Goal: Task Accomplishment & Management: Use online tool/utility

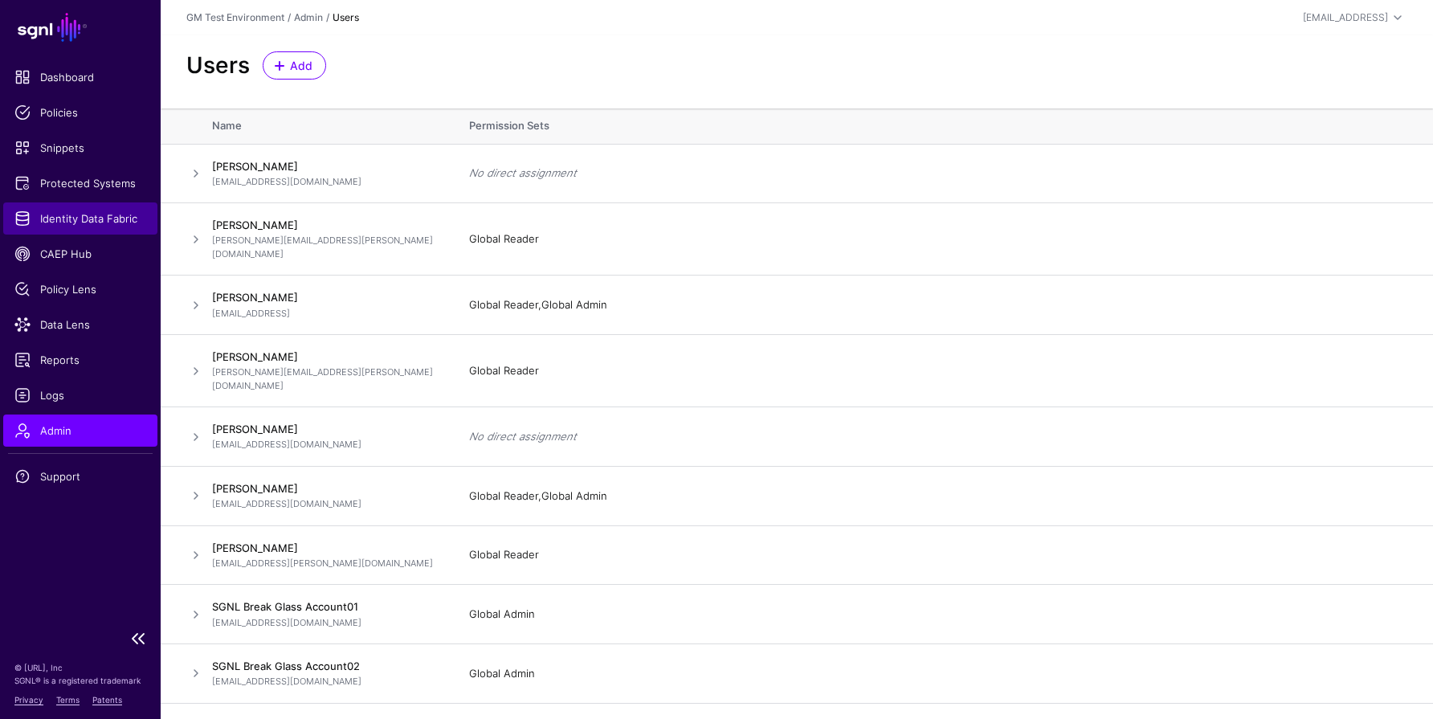
click at [59, 218] on span "Identity Data Fabric" at bounding box center [80, 218] width 132 height 16
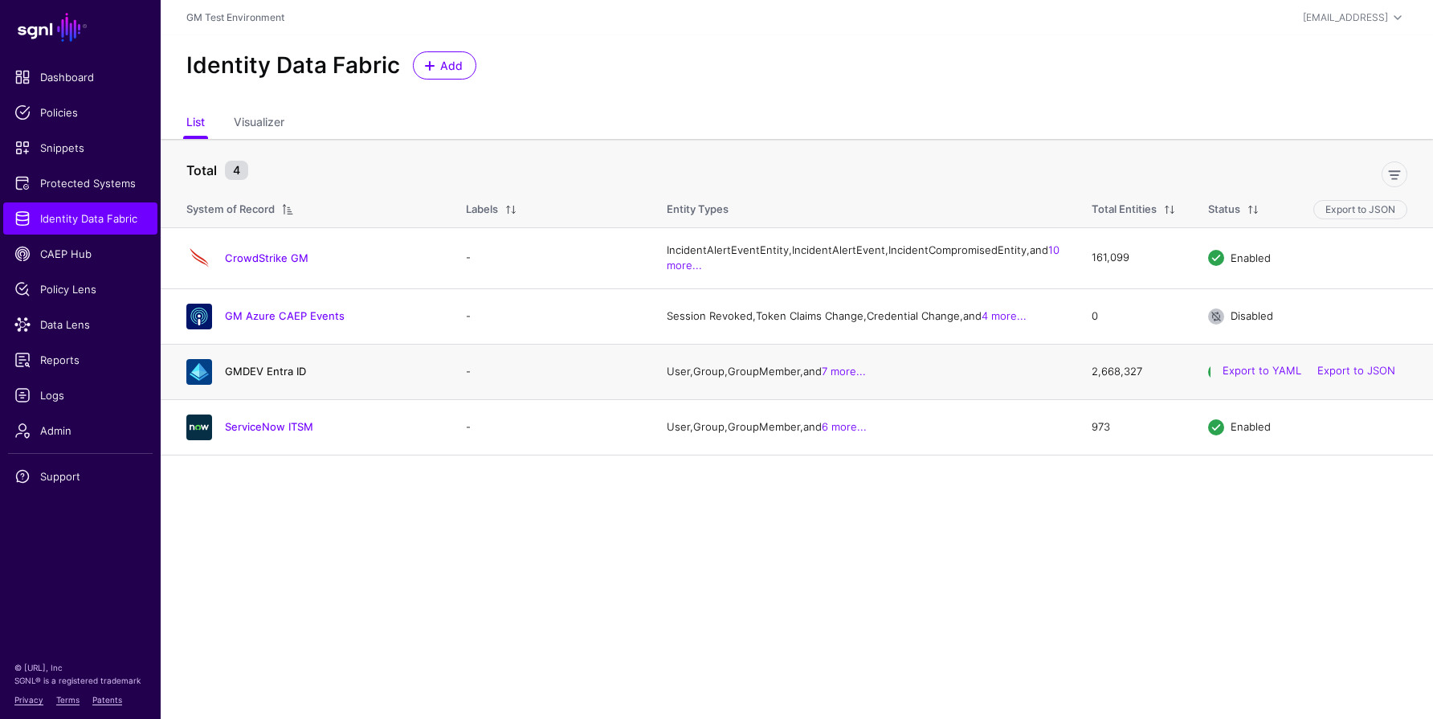
click at [269, 377] on link "GMDEV Entra ID" at bounding box center [265, 371] width 81 height 13
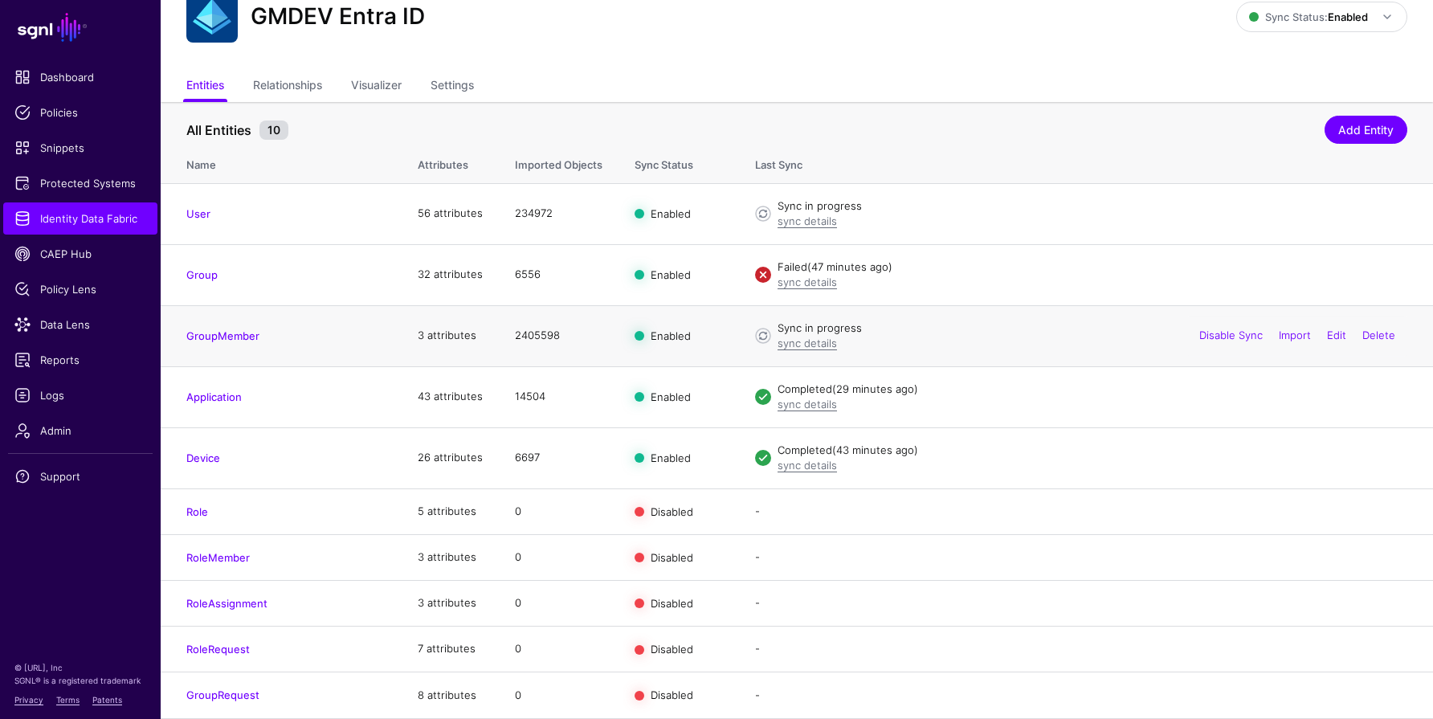
scroll to position [58, 0]
click at [216, 332] on link "GroupMember" at bounding box center [222, 338] width 73 height 13
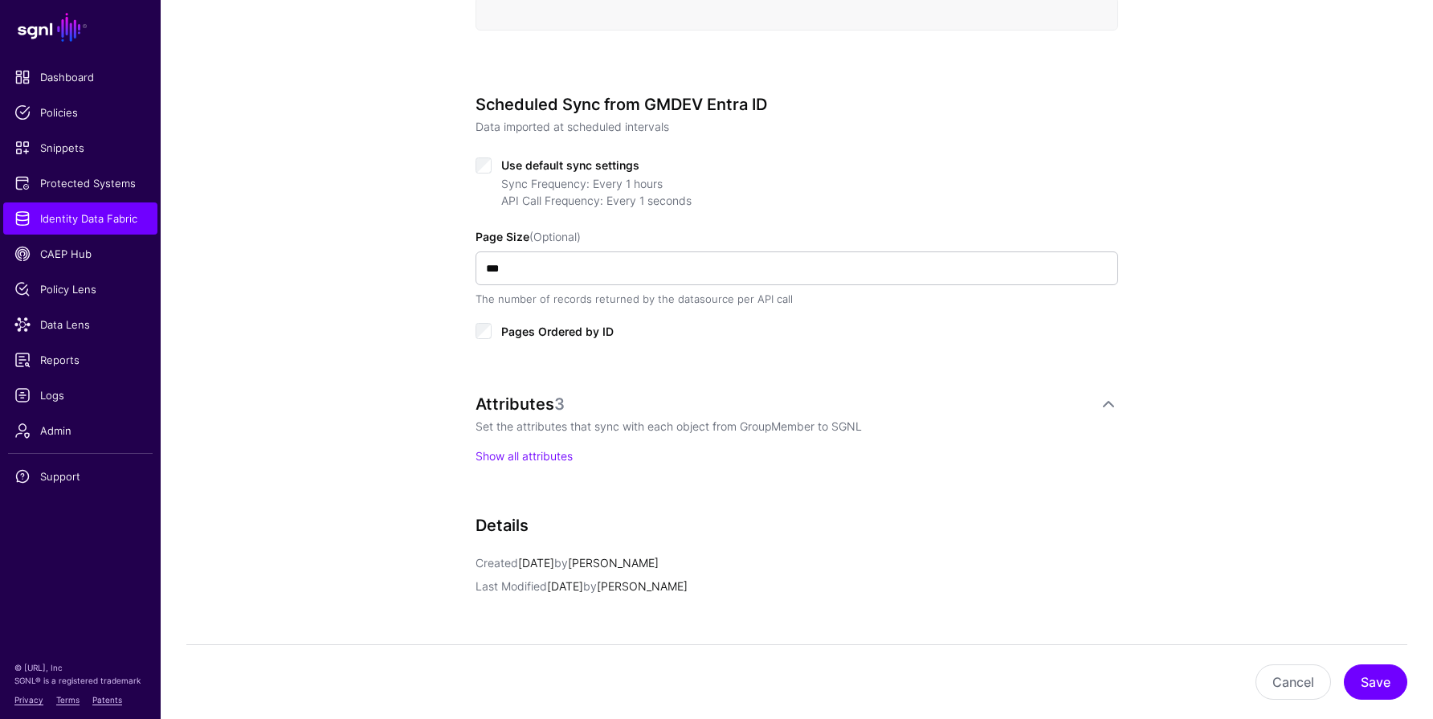
scroll to position [751, 0]
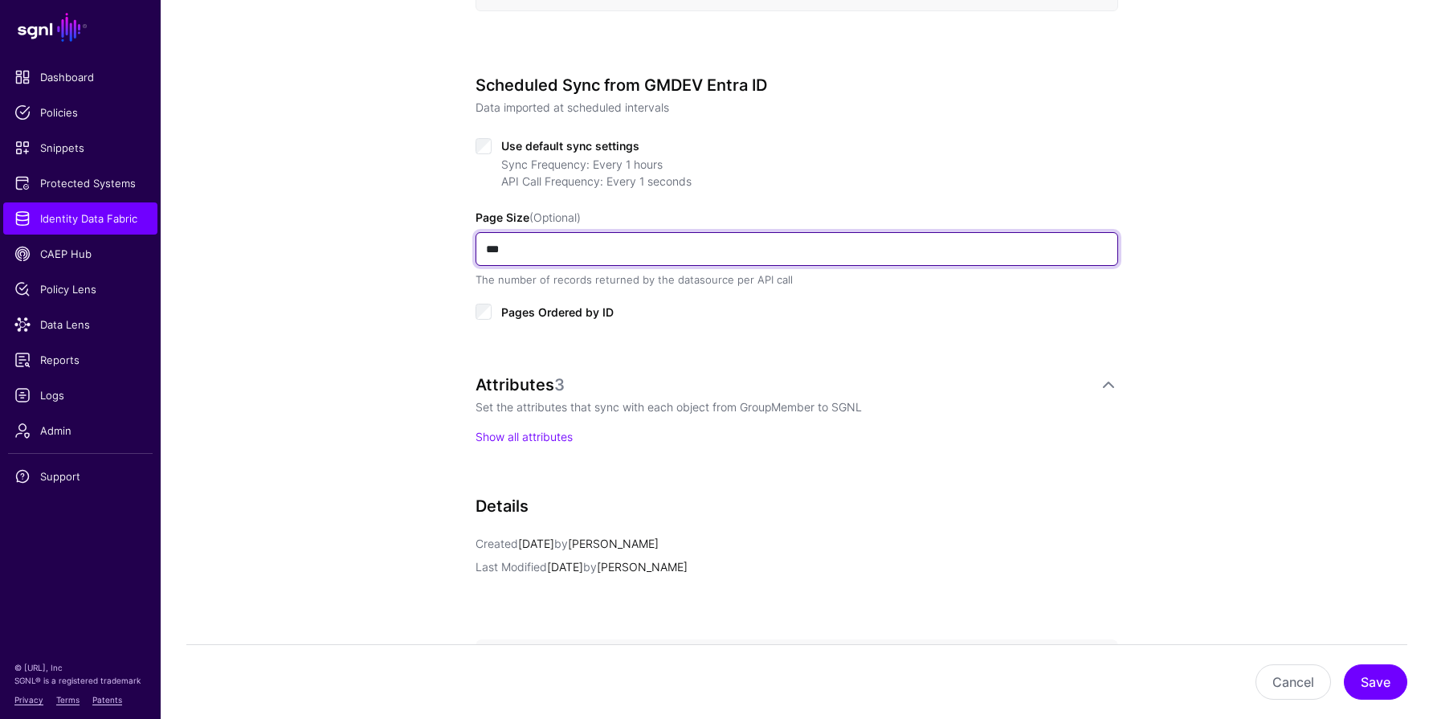
drag, startPoint x: 517, startPoint y: 246, endPoint x: 448, endPoint y: 237, distance: 69.6
click at [449, 237] on div "**********" at bounding box center [796, 147] width 745 height 1533
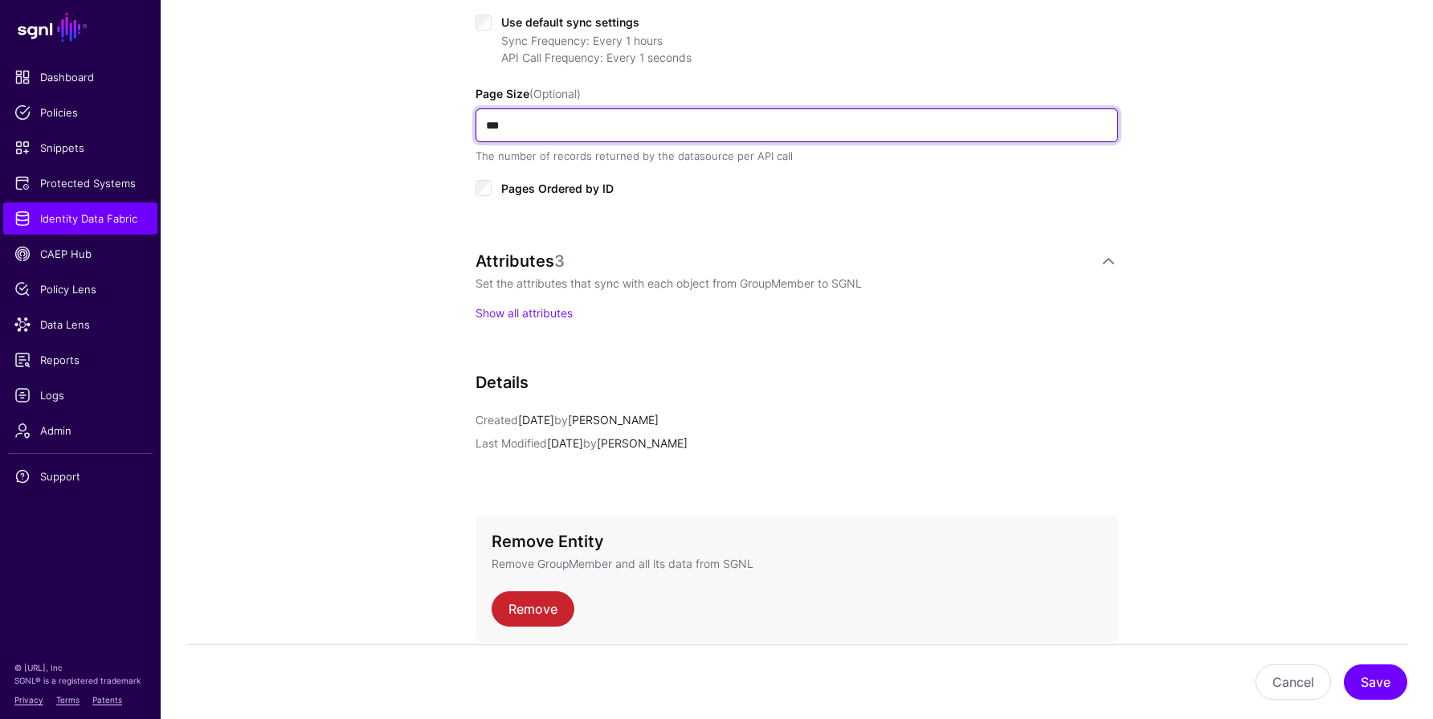
scroll to position [883, 0]
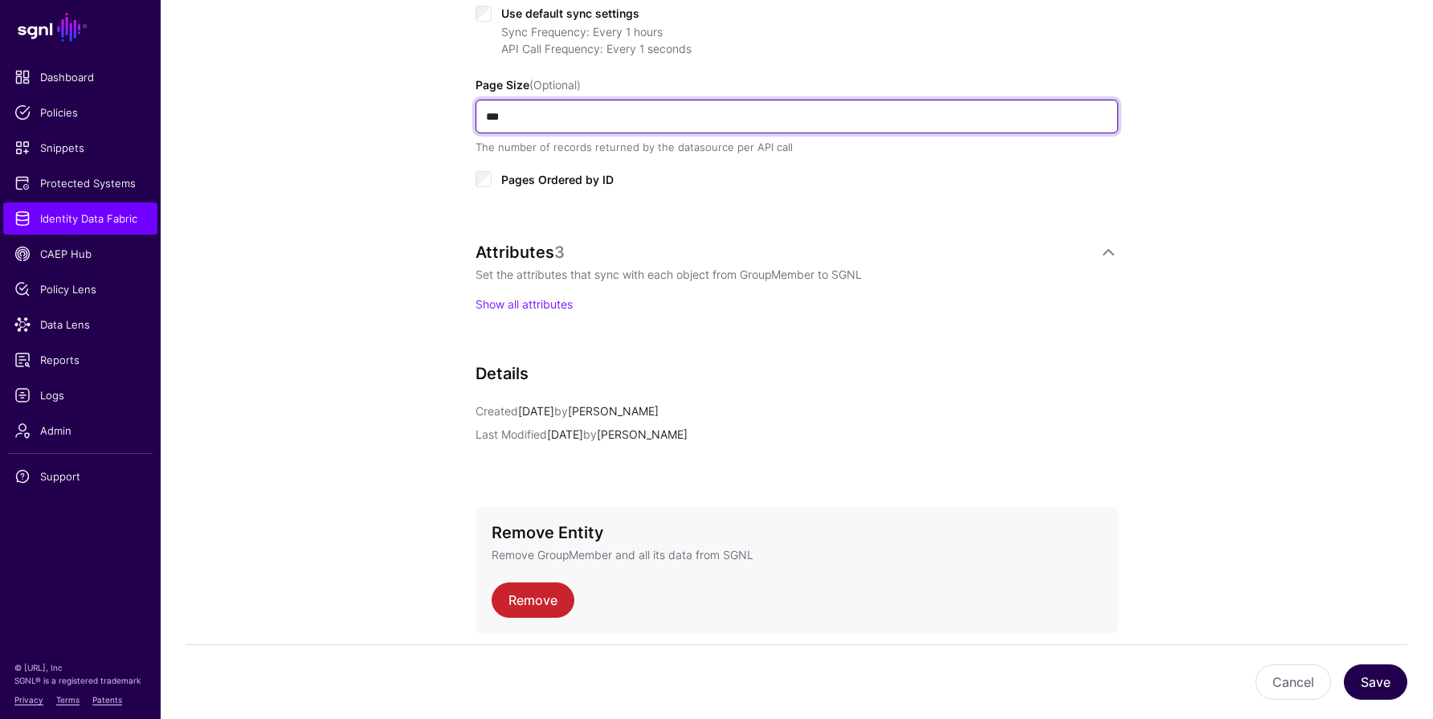
type input "***"
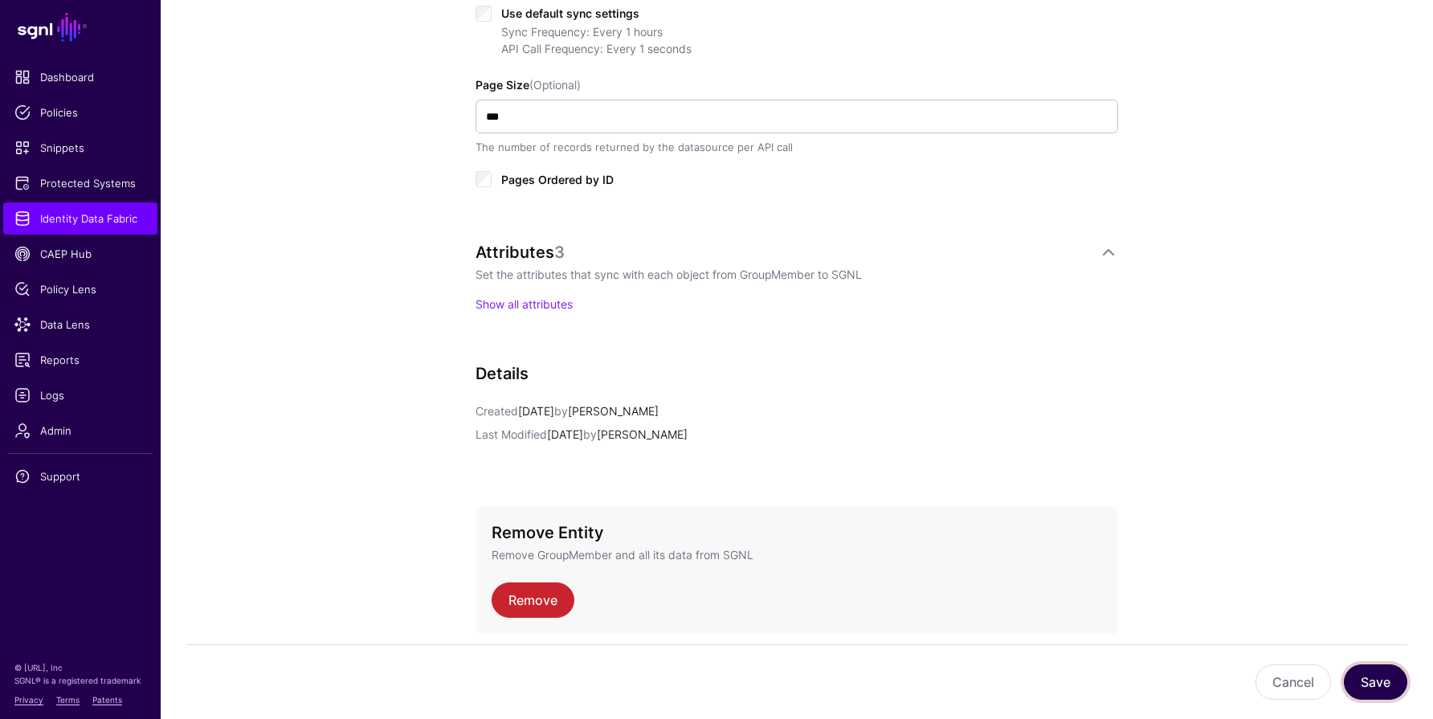
click at [1390, 683] on button "Save" at bounding box center [1375, 681] width 63 height 35
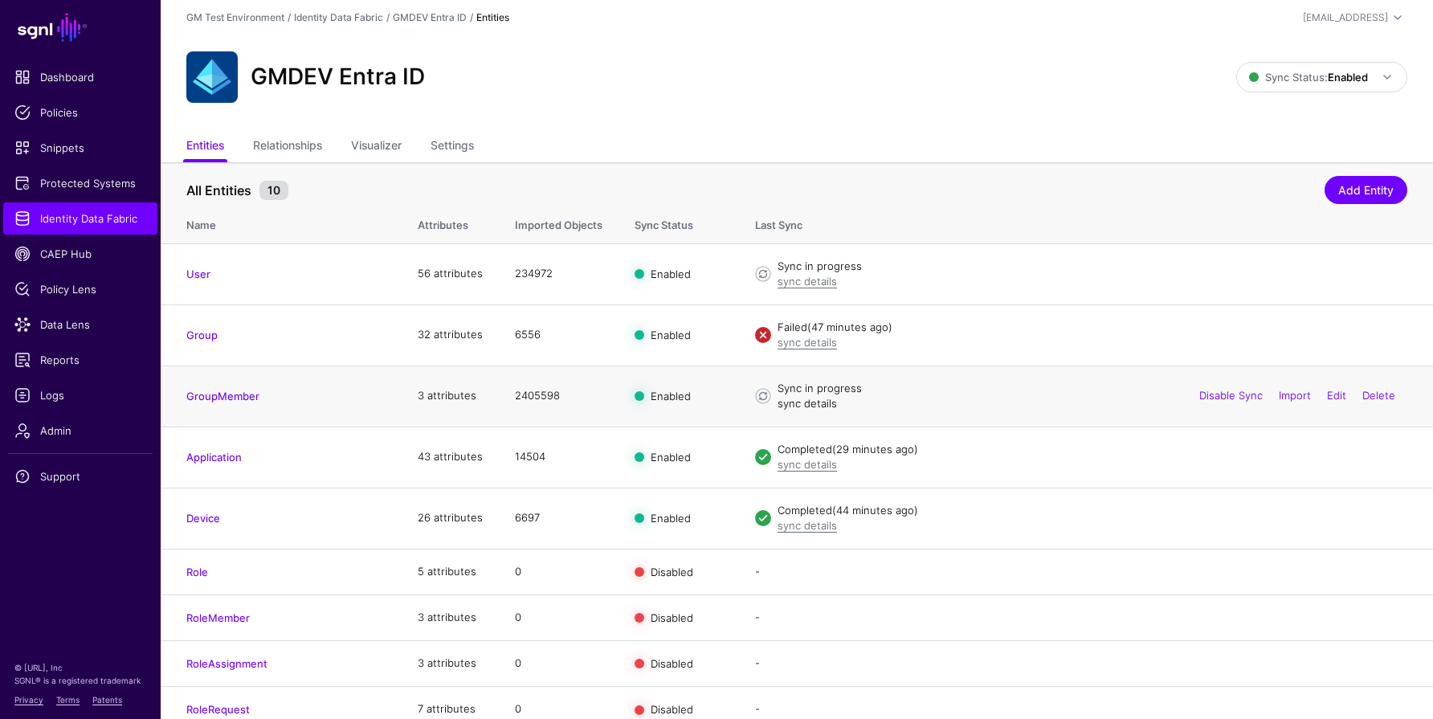
click at [803, 405] on link "sync details" at bounding box center [806, 403] width 59 height 13
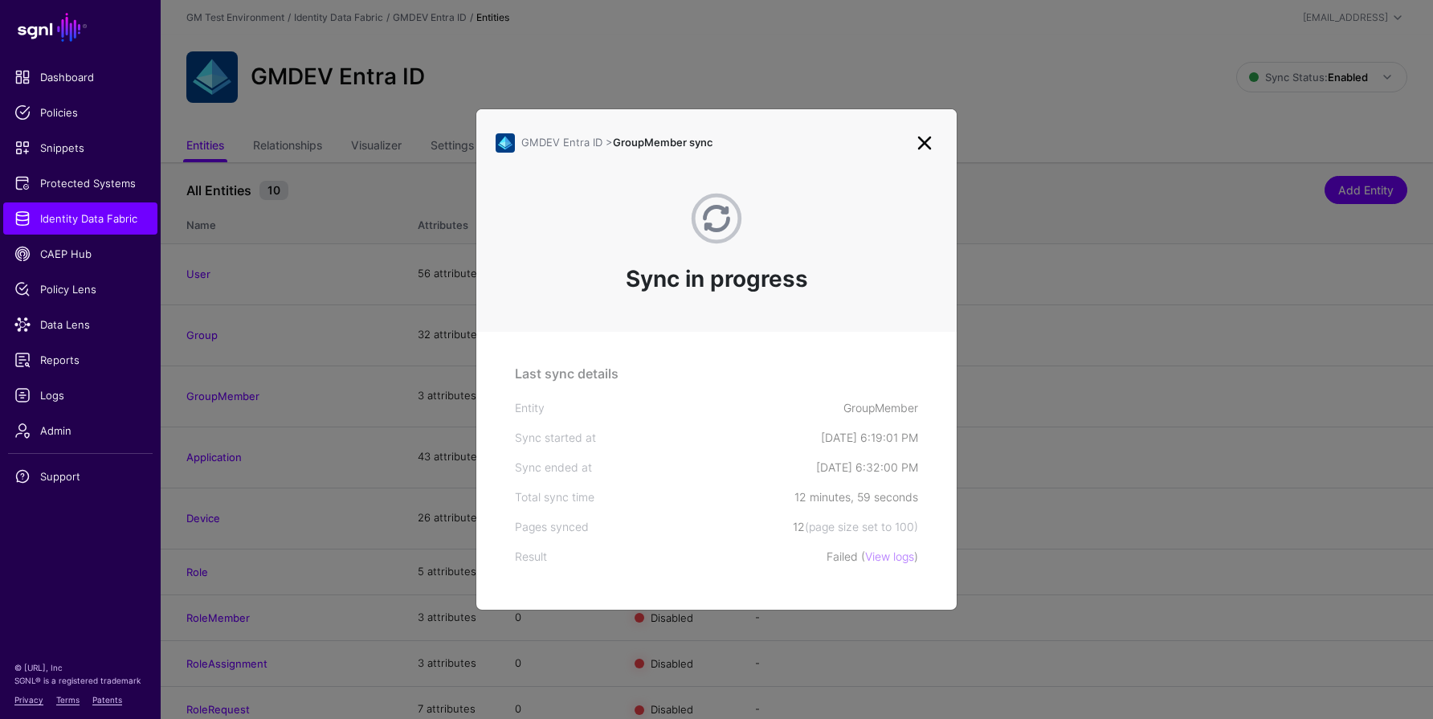
click at [922, 137] on link at bounding box center [925, 143] width 26 height 26
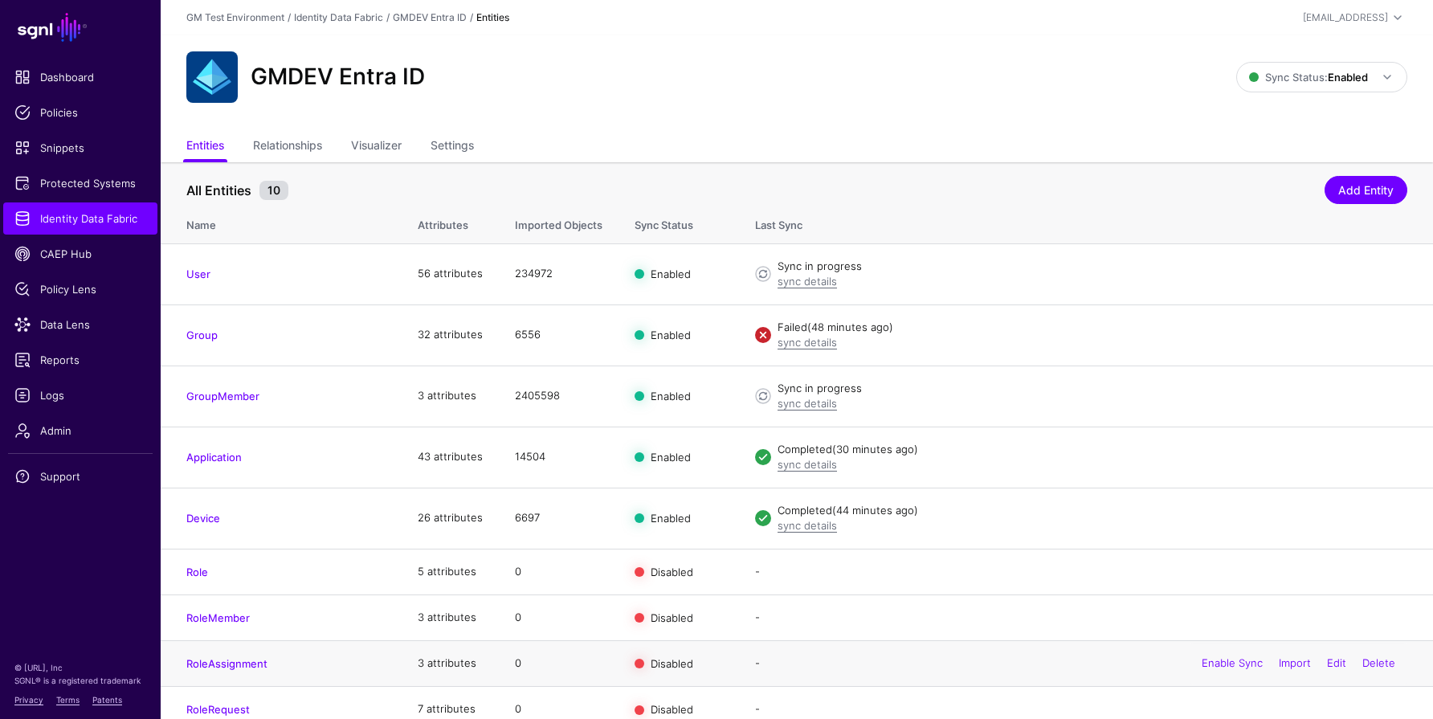
scroll to position [21, 0]
click at [809, 403] on link "sync details" at bounding box center [806, 403] width 59 height 13
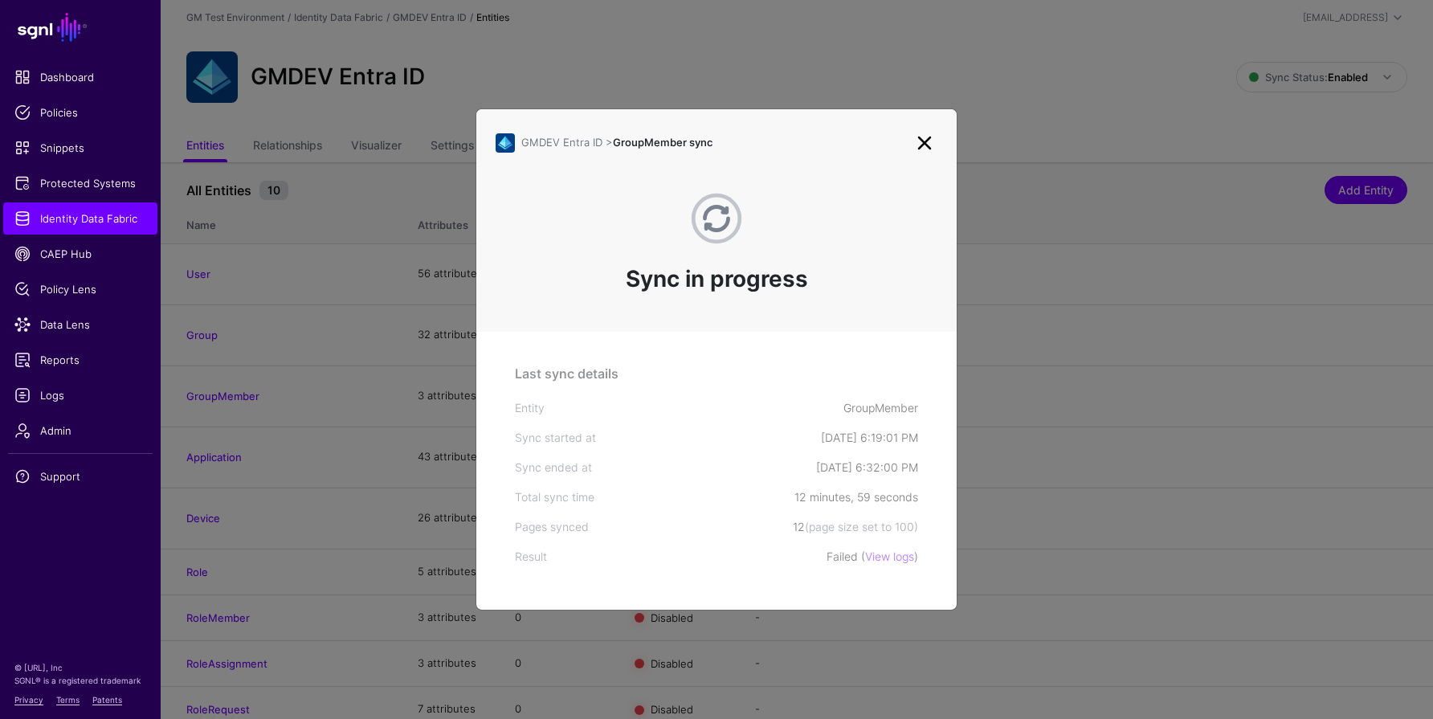
click at [916, 140] on link at bounding box center [925, 143] width 26 height 26
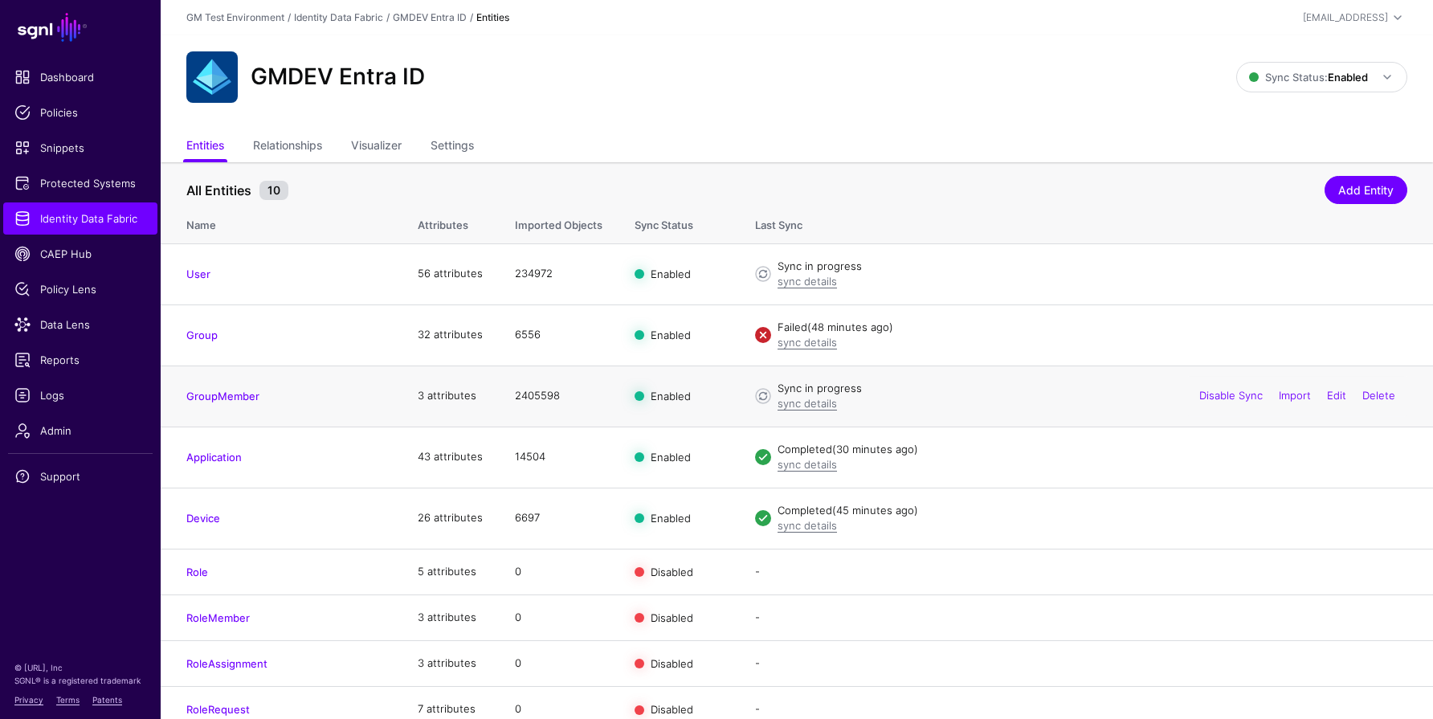
scroll to position [6, 0]
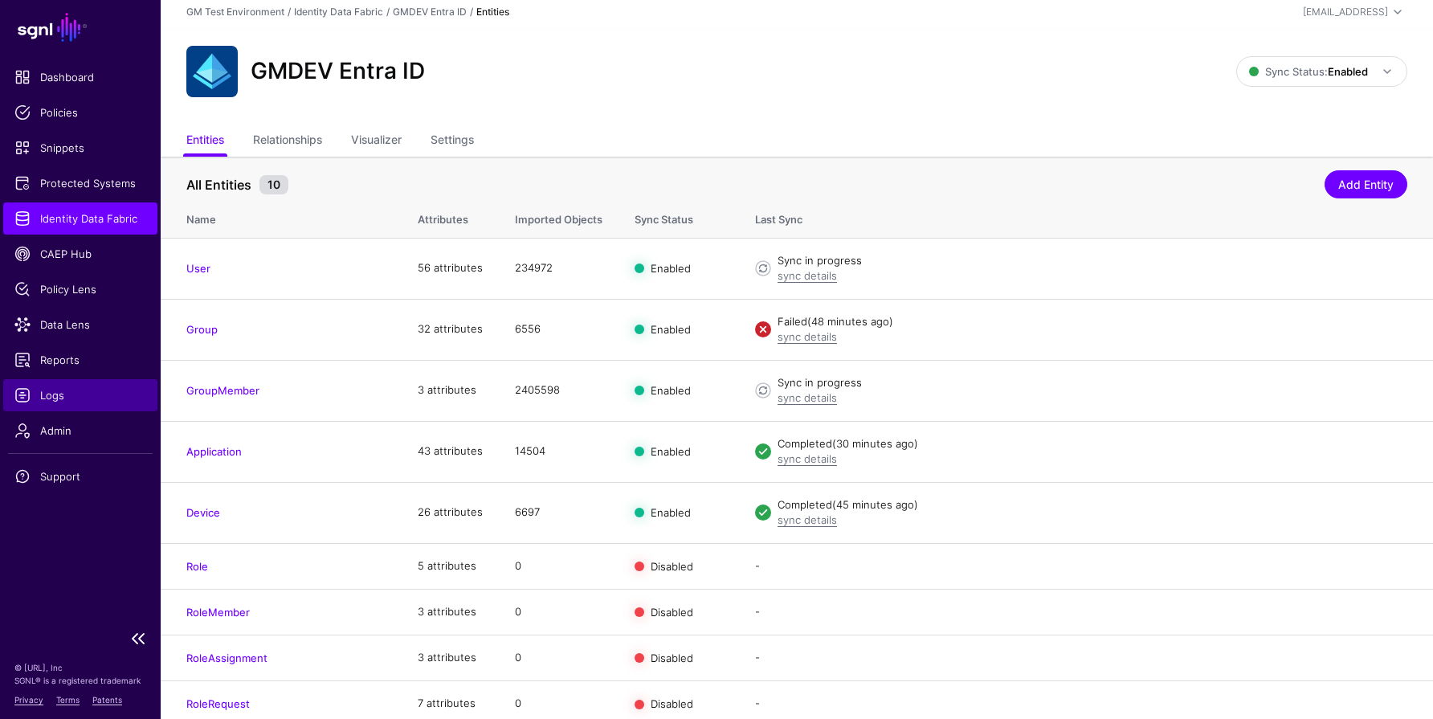
click at [88, 396] on span "Logs" at bounding box center [80, 395] width 132 height 16
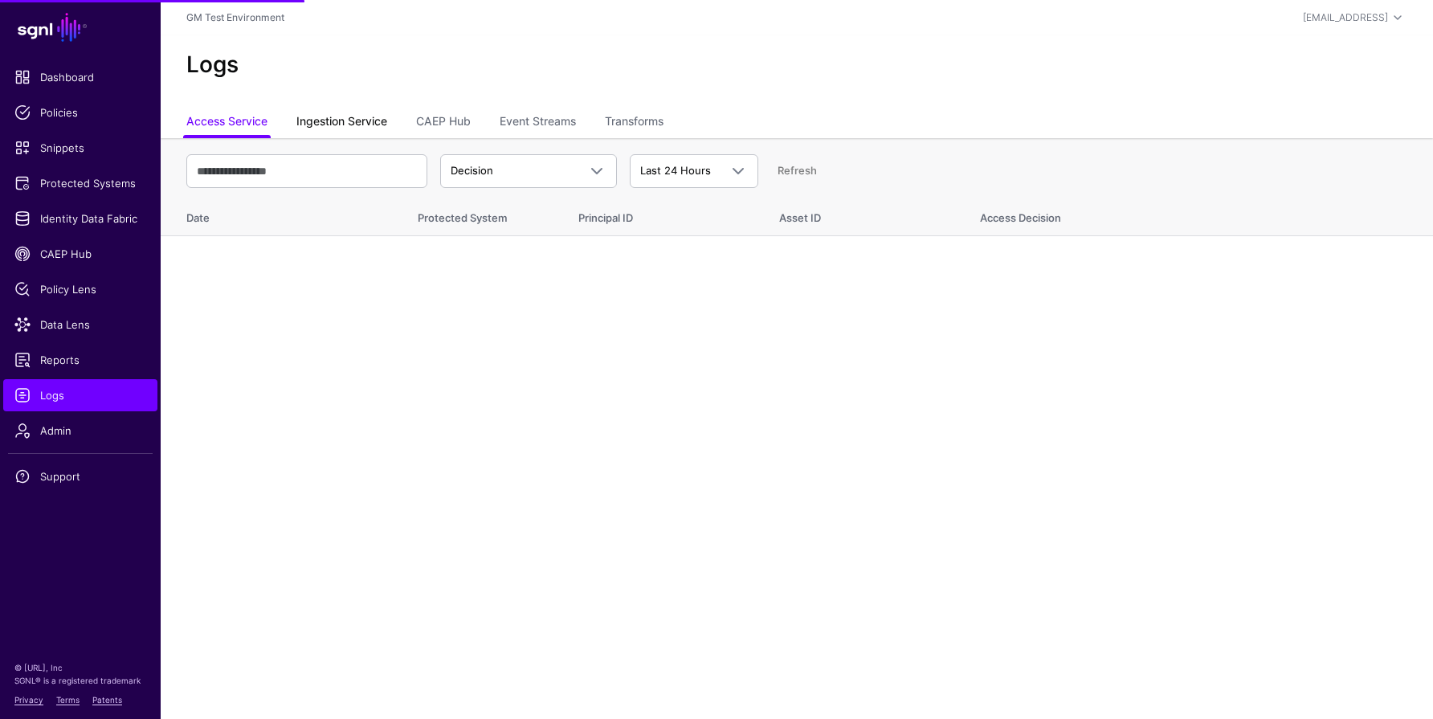
click at [332, 127] on link "Ingestion Service" at bounding box center [341, 123] width 91 height 31
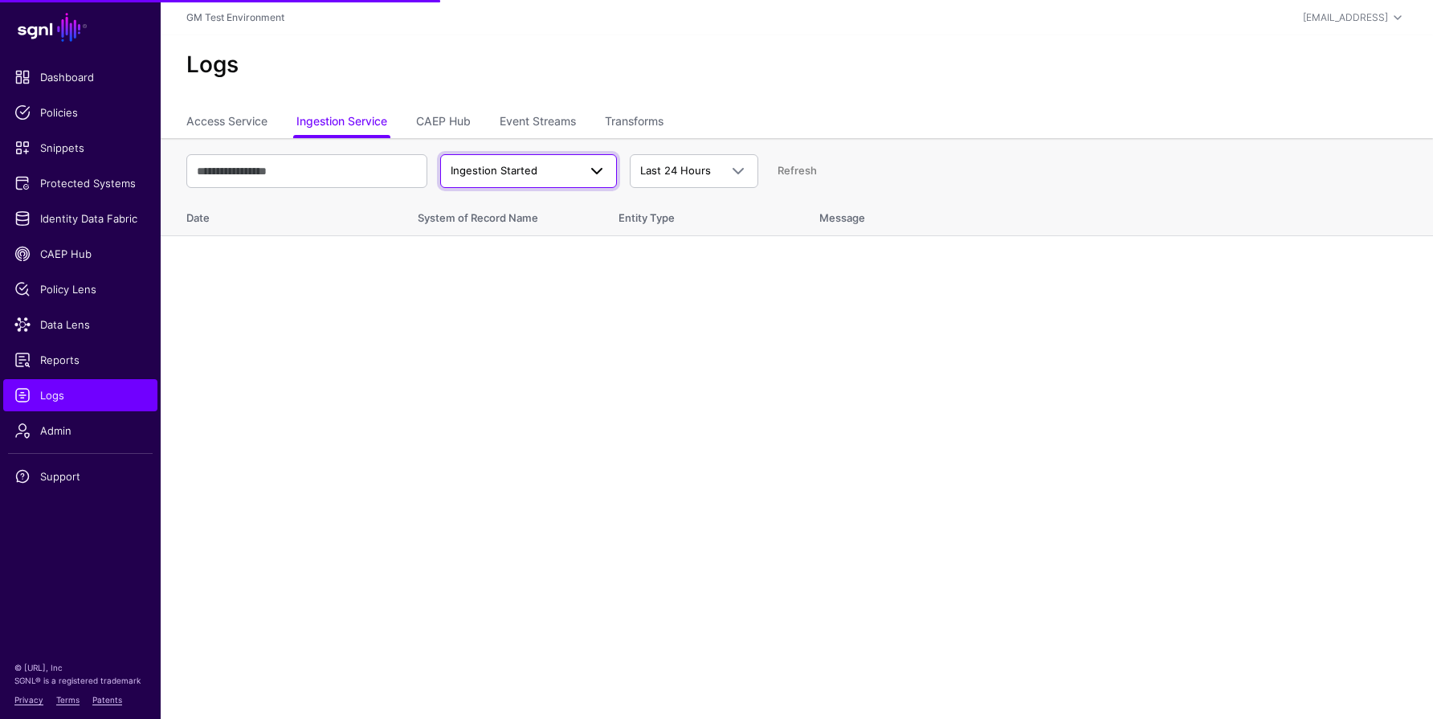
click at [557, 170] on span "Ingestion Started" at bounding box center [514, 171] width 127 height 16
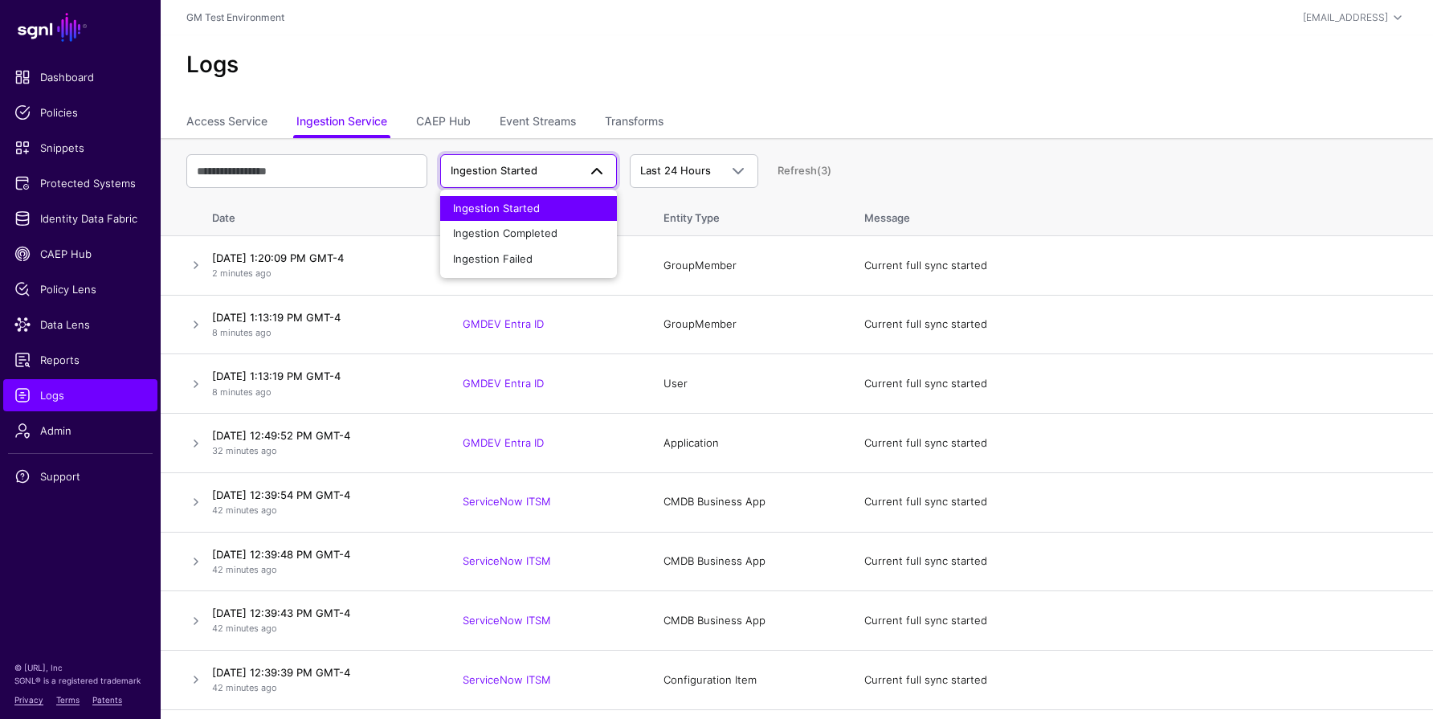
click at [541, 173] on span "Ingestion Started" at bounding box center [514, 171] width 127 height 16
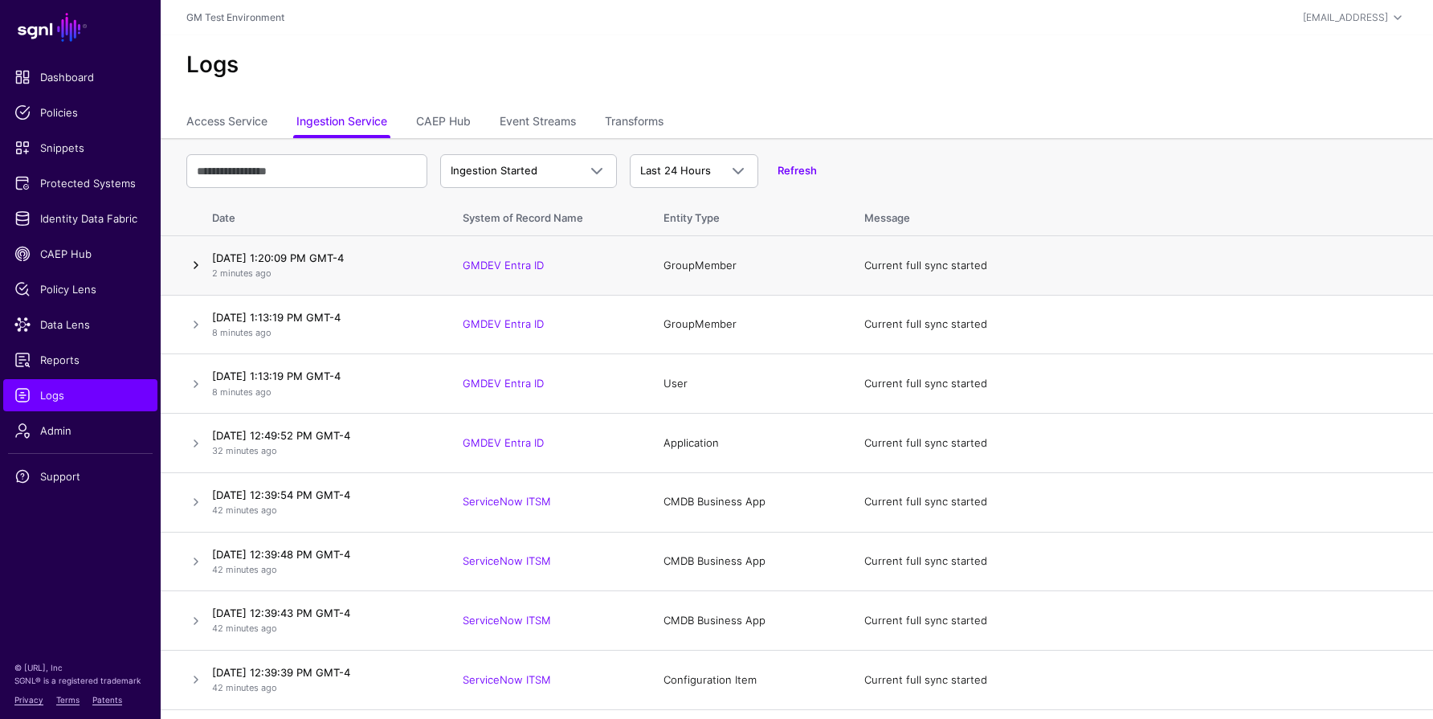
click at [196, 264] on link at bounding box center [195, 264] width 19 height 19
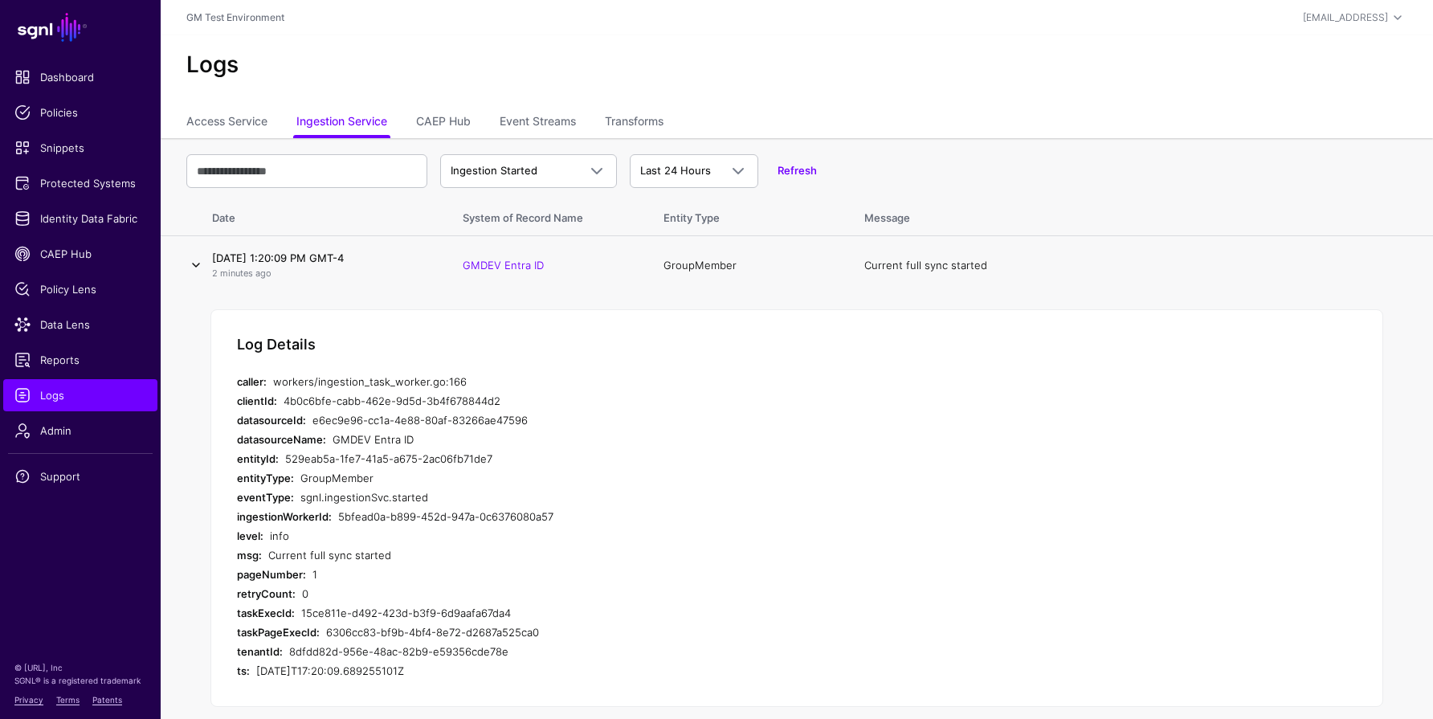
click at [193, 265] on link at bounding box center [195, 264] width 19 height 19
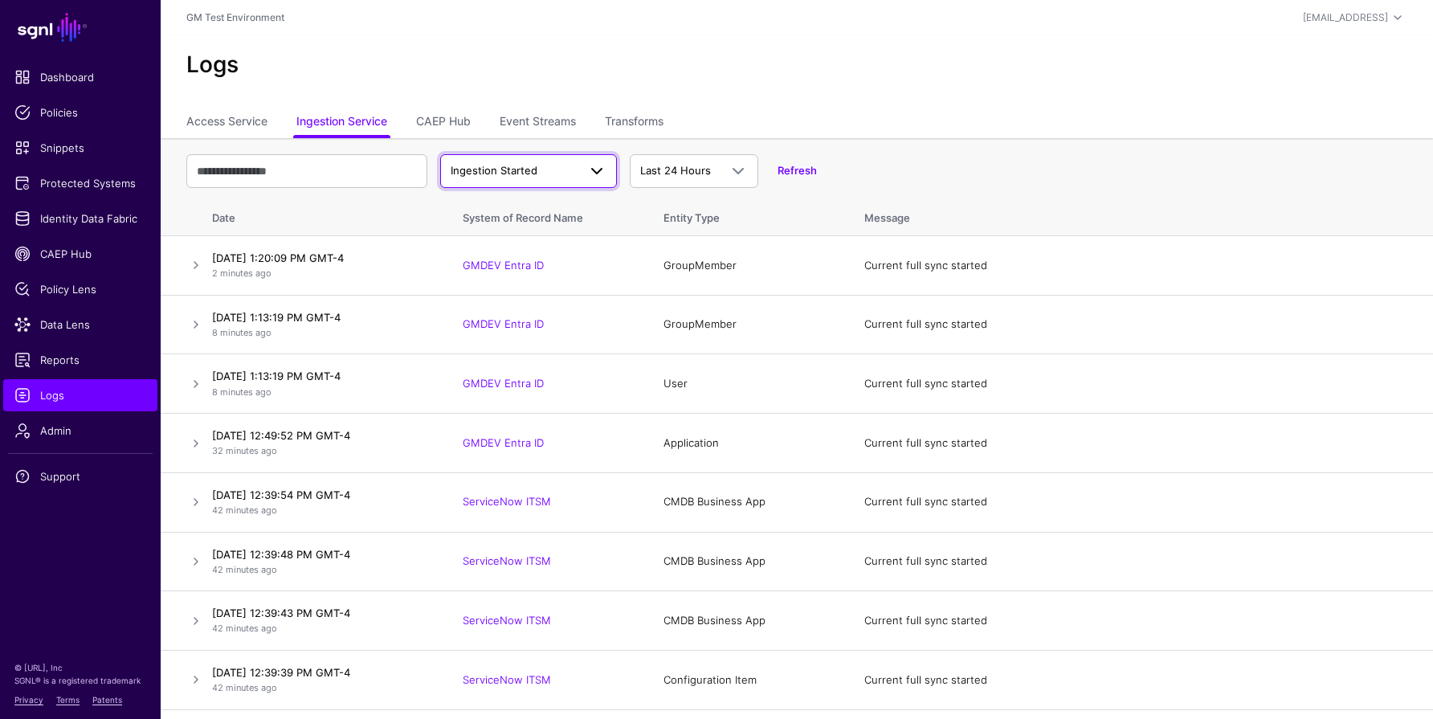
click at [476, 173] on span "Ingestion Started" at bounding box center [494, 170] width 87 height 13
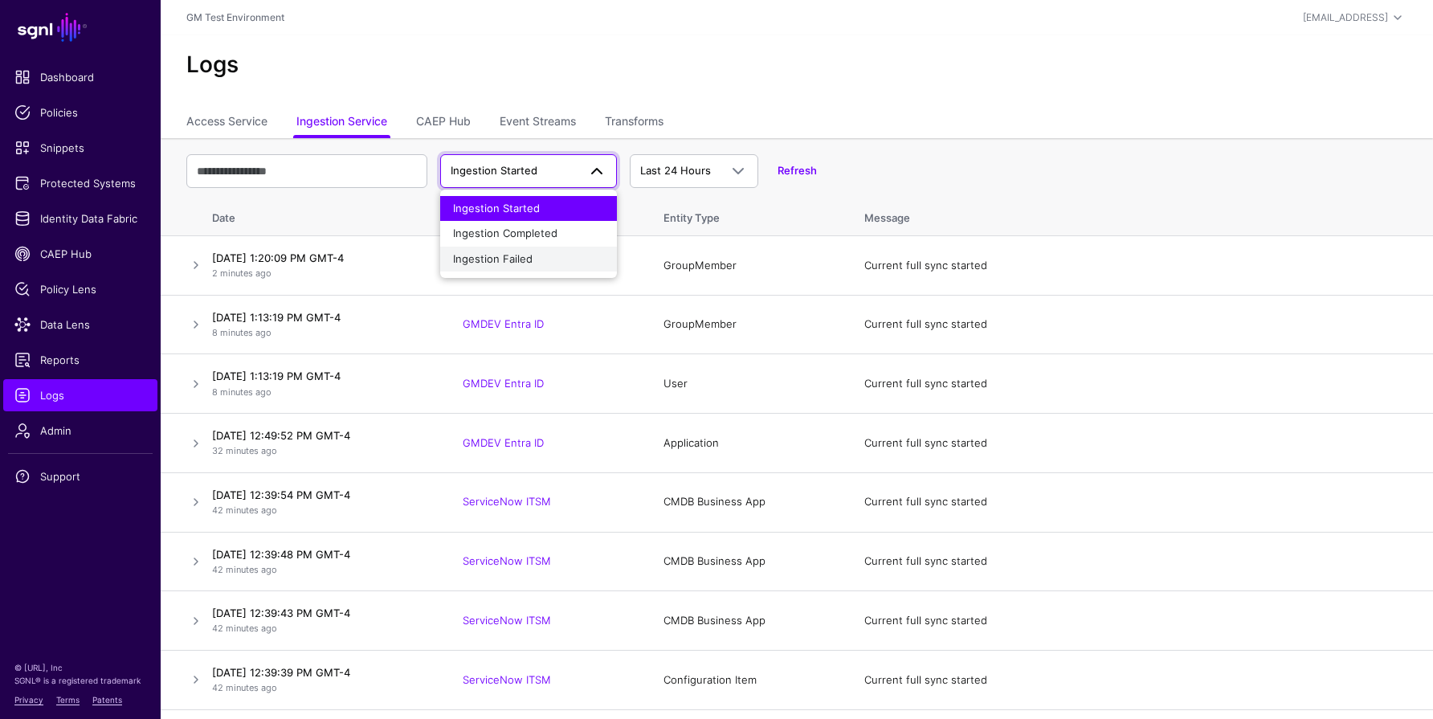
click at [488, 252] on span "Ingestion Failed" at bounding box center [493, 258] width 80 height 13
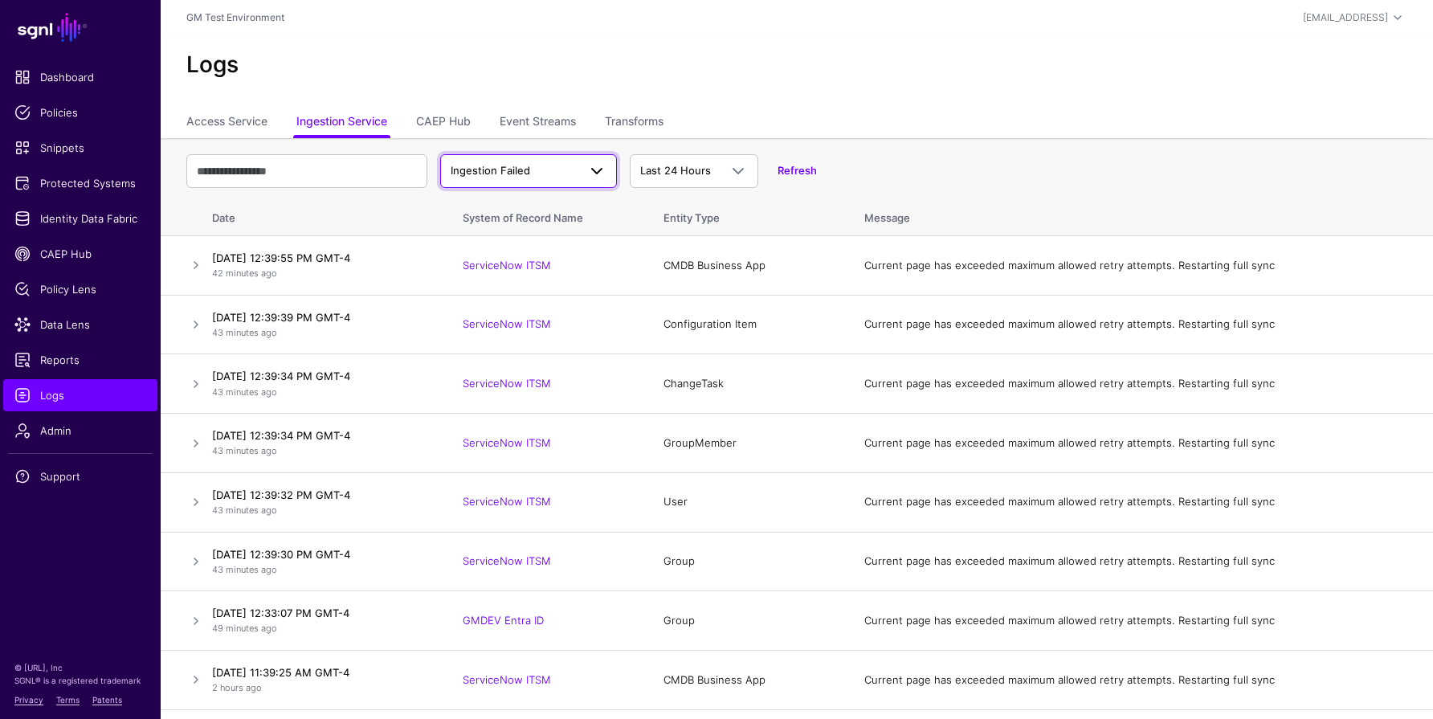
click at [591, 173] on span at bounding box center [596, 170] width 19 height 19
click at [505, 207] on span "Ingestion Started" at bounding box center [496, 208] width 87 height 13
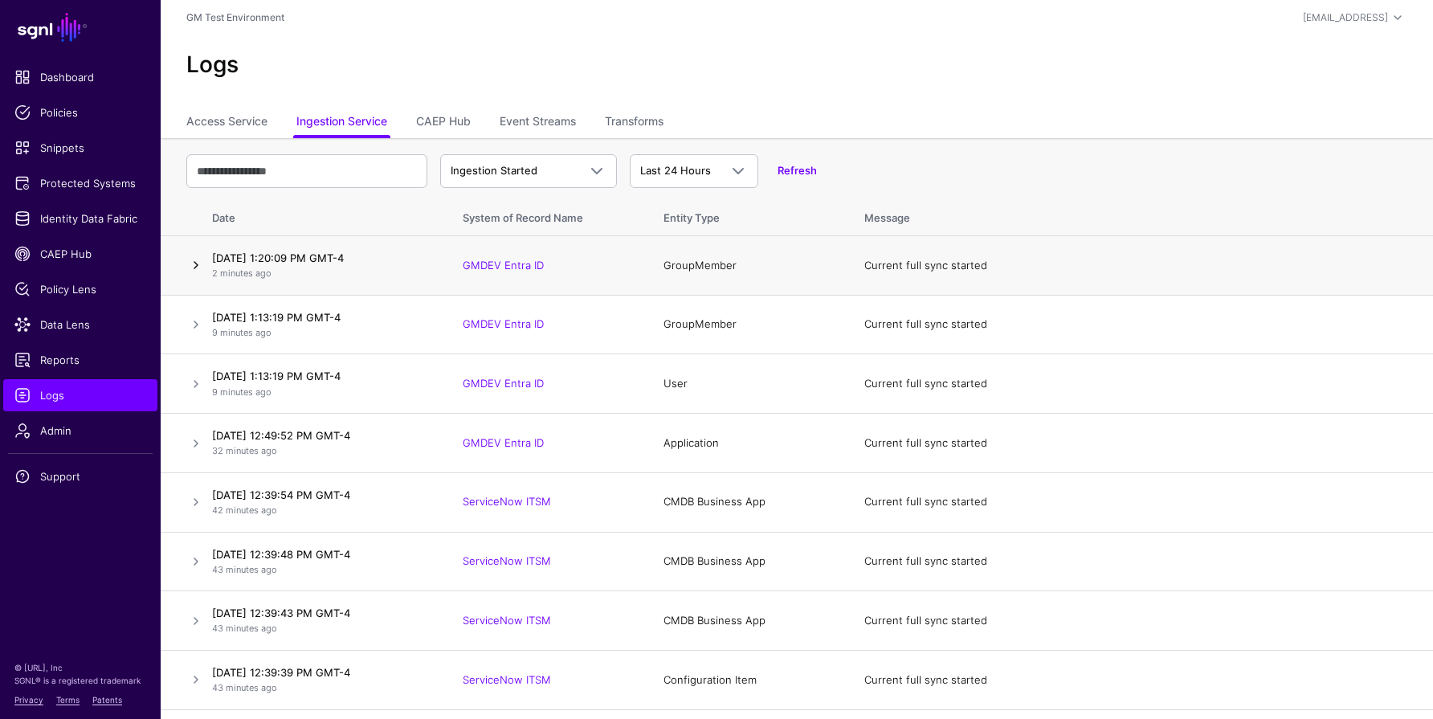
click at [195, 263] on link at bounding box center [195, 264] width 19 height 19
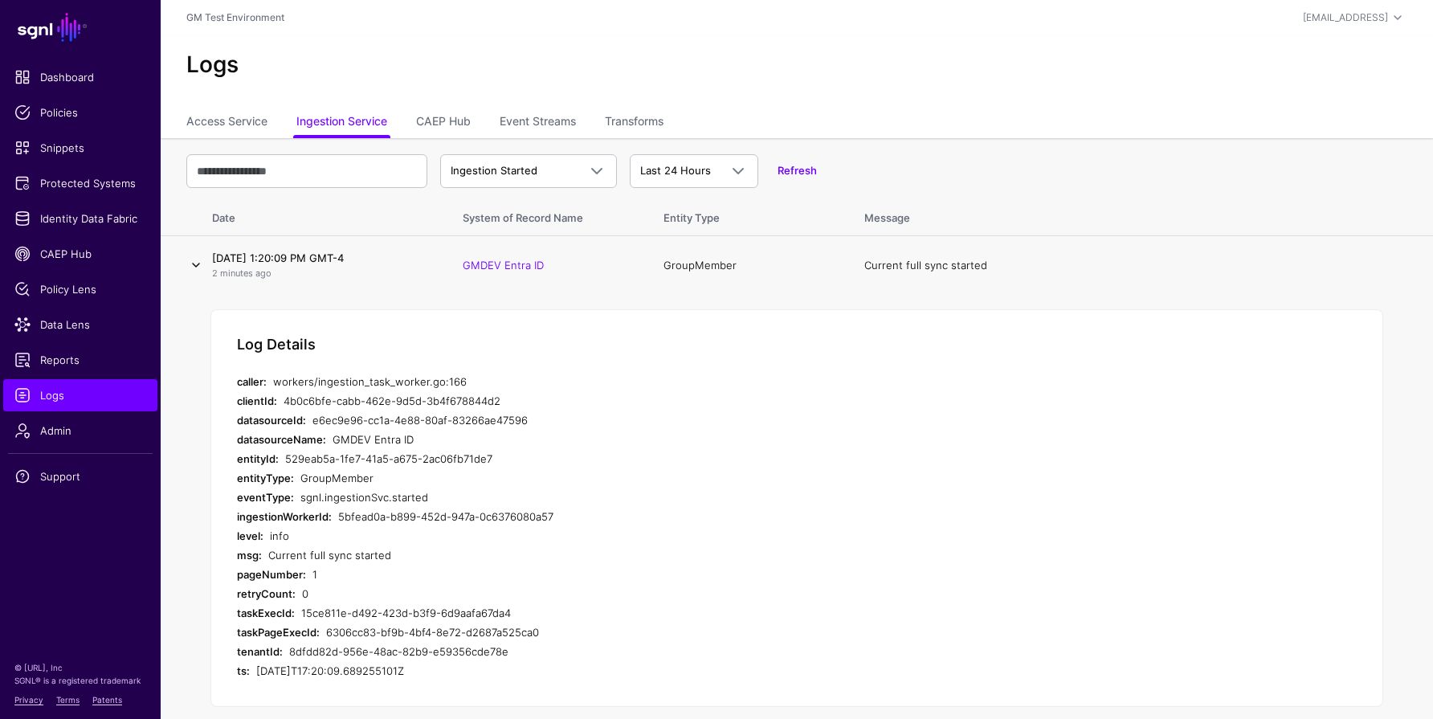
click at [196, 262] on link at bounding box center [195, 264] width 19 height 19
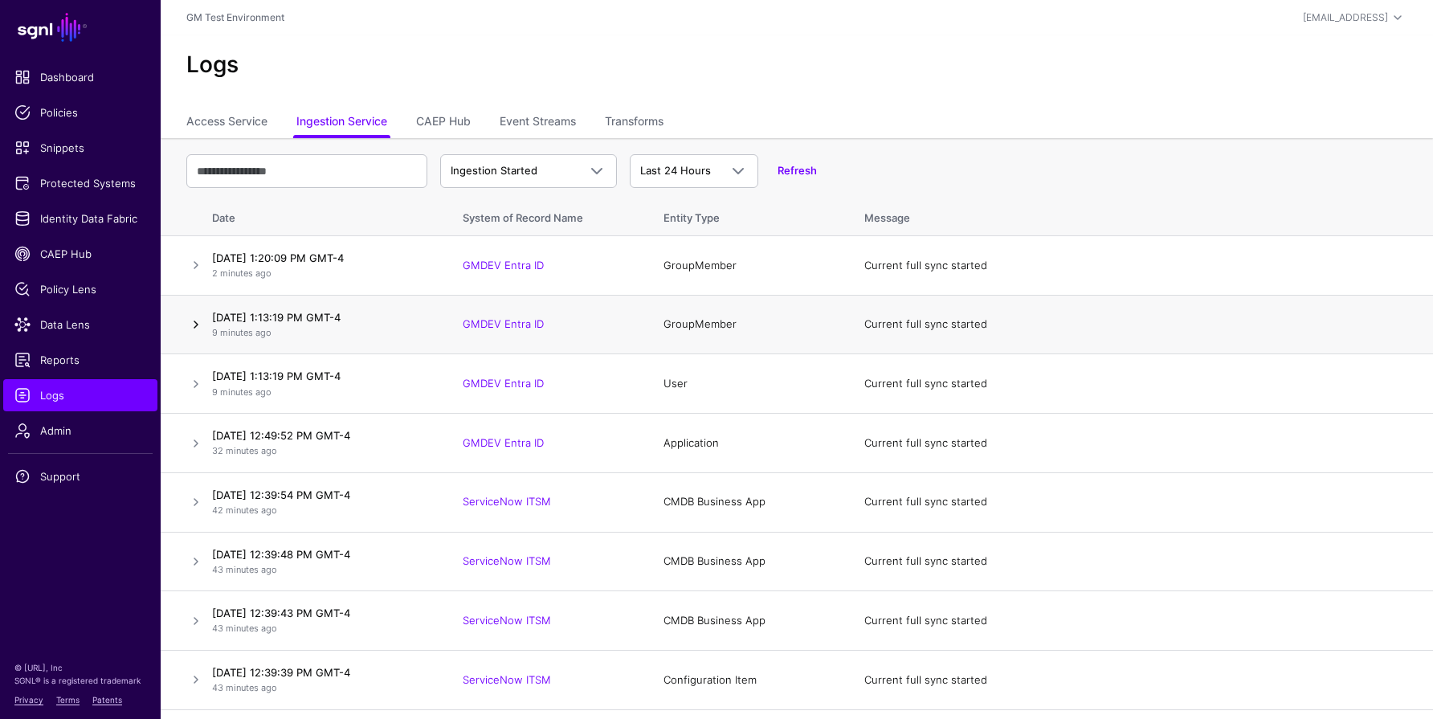
click at [194, 324] on link at bounding box center [195, 324] width 19 height 19
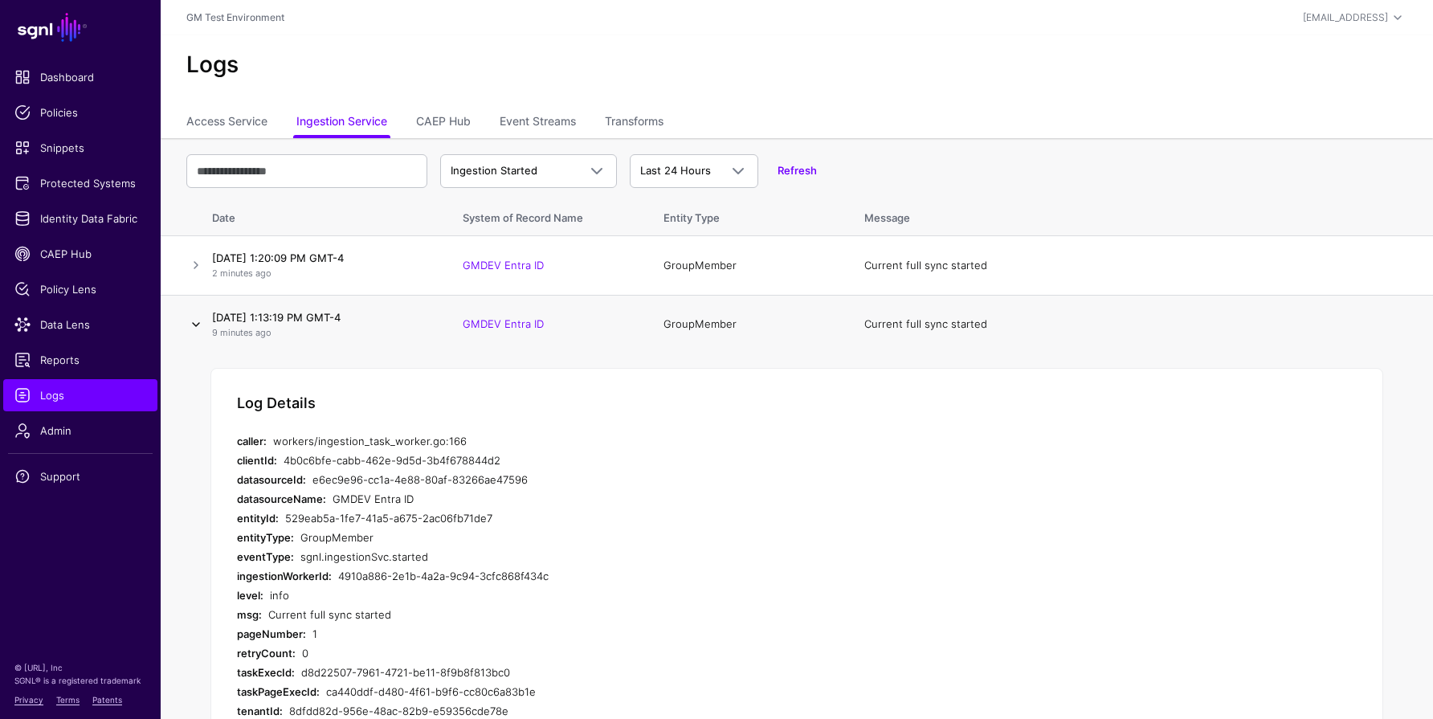
click at [199, 329] on link at bounding box center [195, 324] width 19 height 19
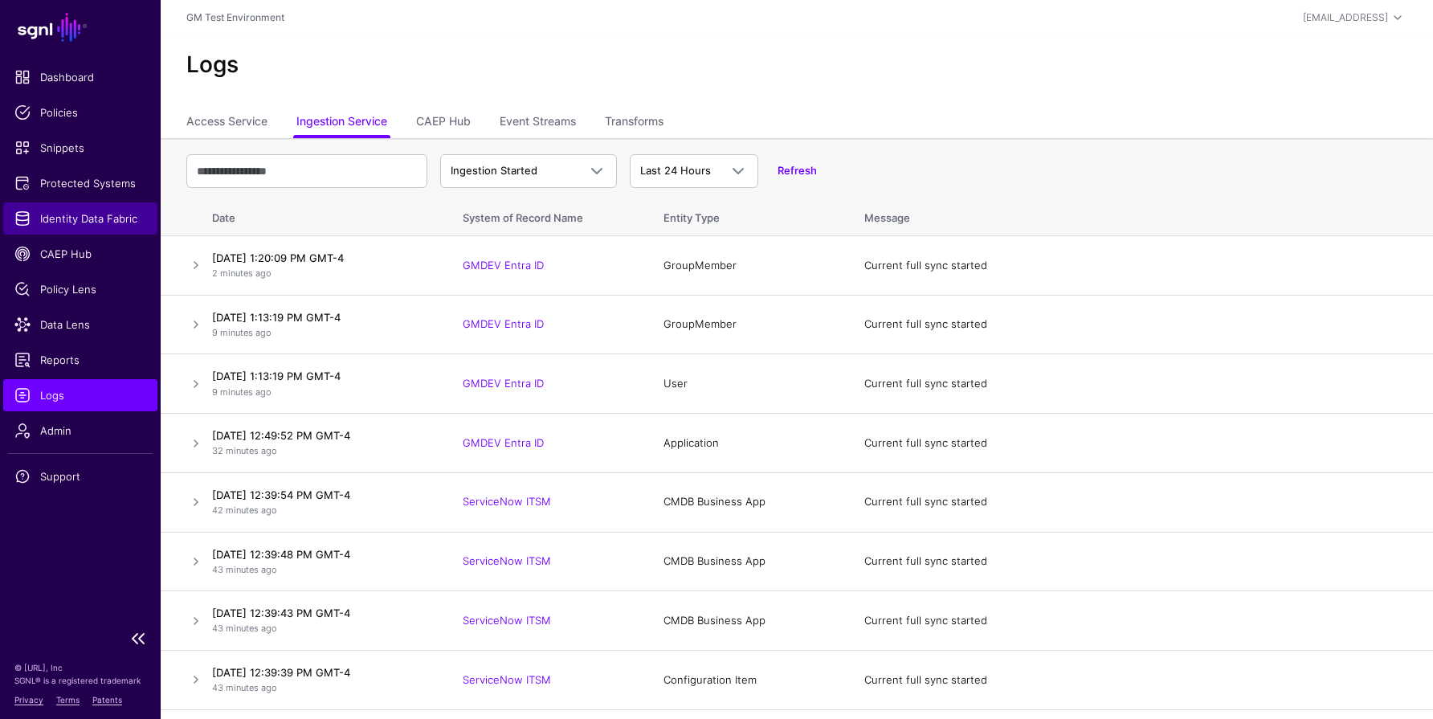
click at [88, 214] on span "Identity Data Fabric" at bounding box center [80, 218] width 132 height 16
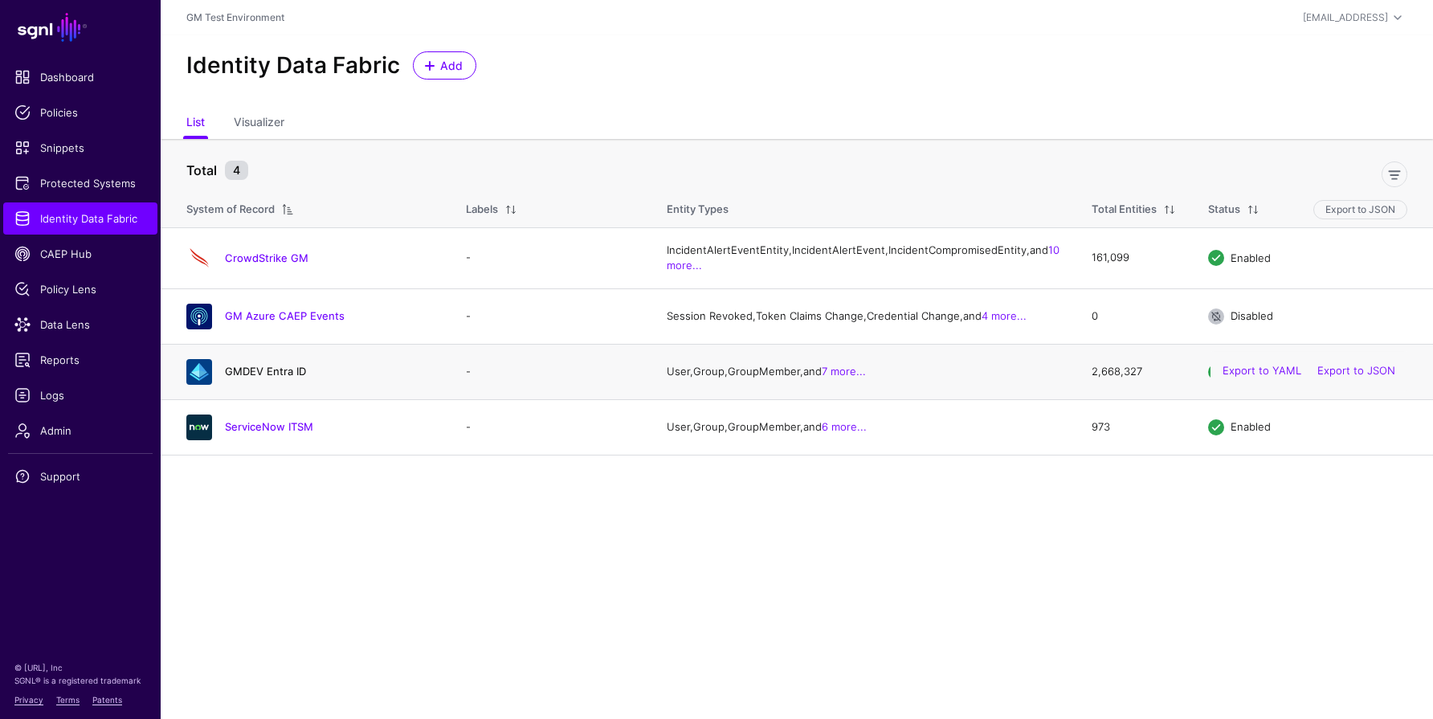
click at [255, 377] on link "GMDEV Entra ID" at bounding box center [265, 371] width 81 height 13
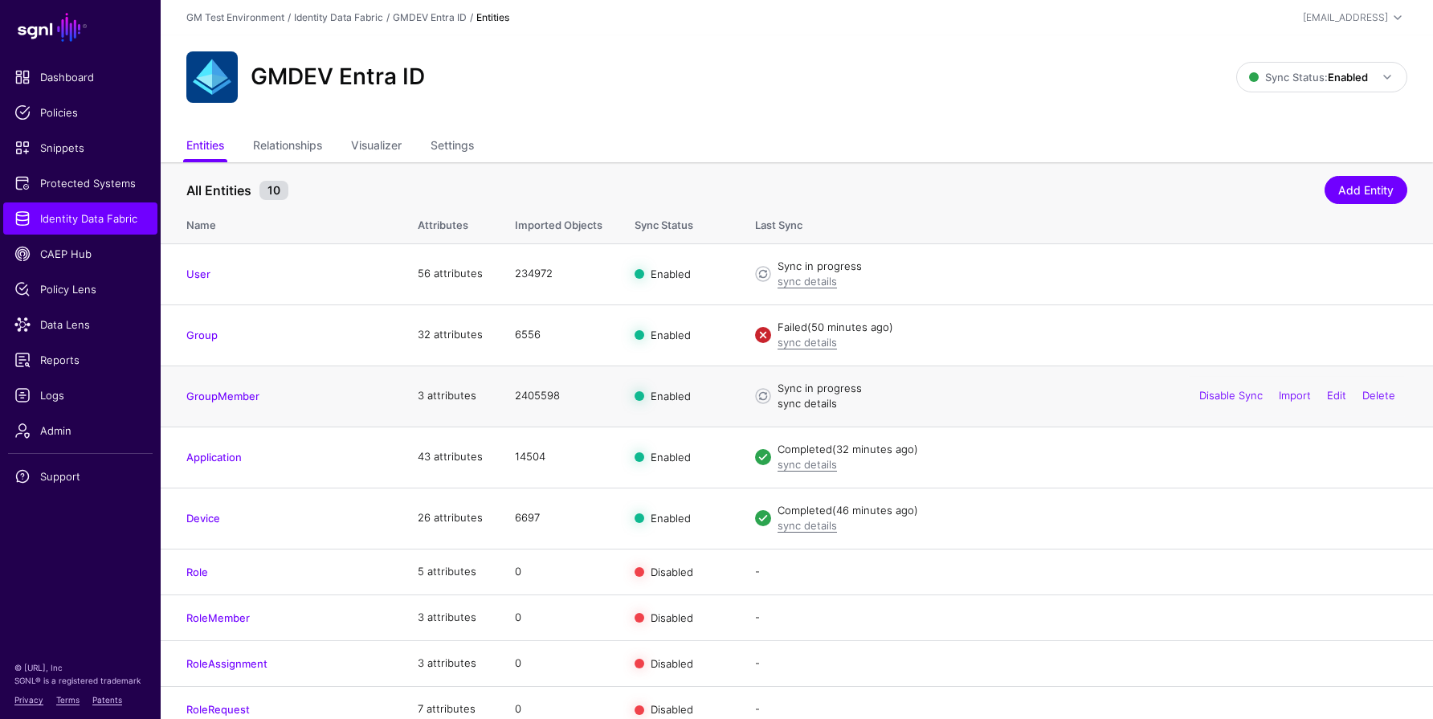
click at [789, 402] on link "sync details" at bounding box center [806, 403] width 59 height 13
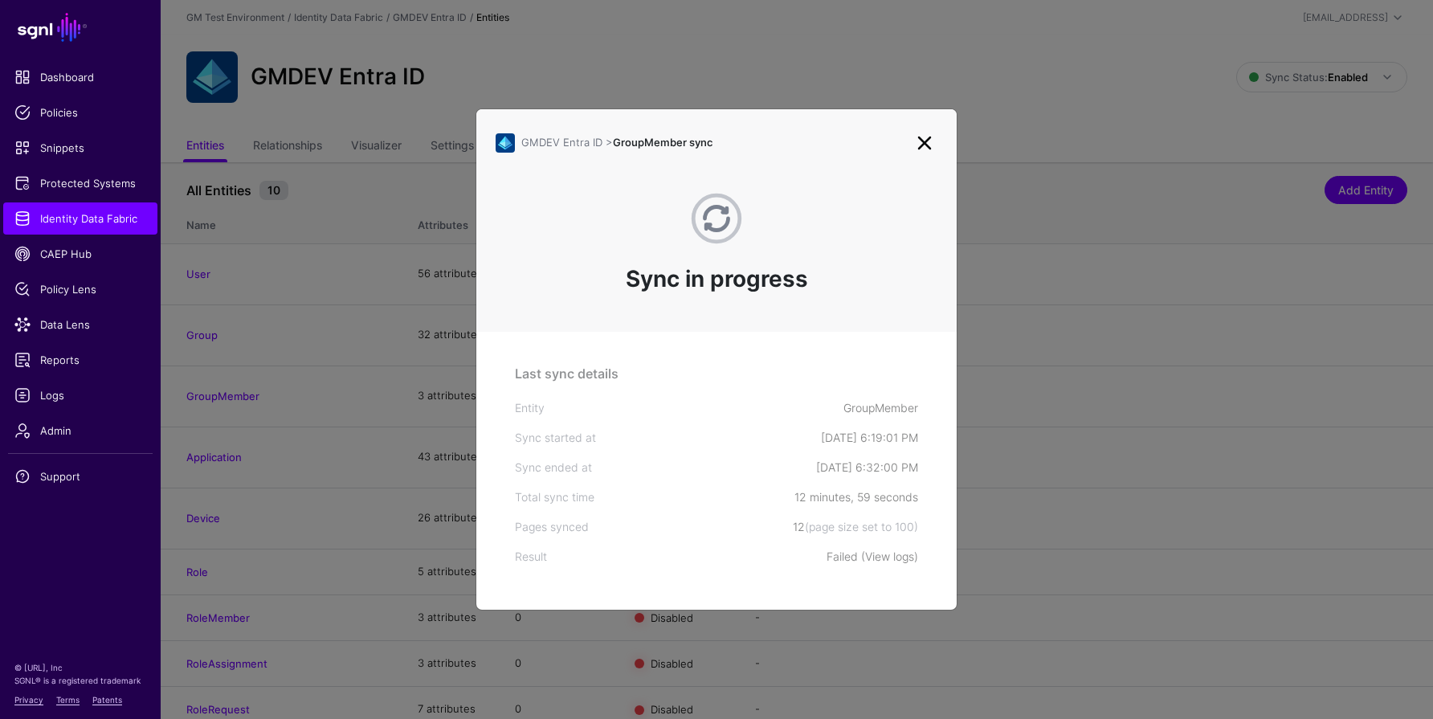
click at [887, 557] on link "View logs" at bounding box center [889, 556] width 49 height 14
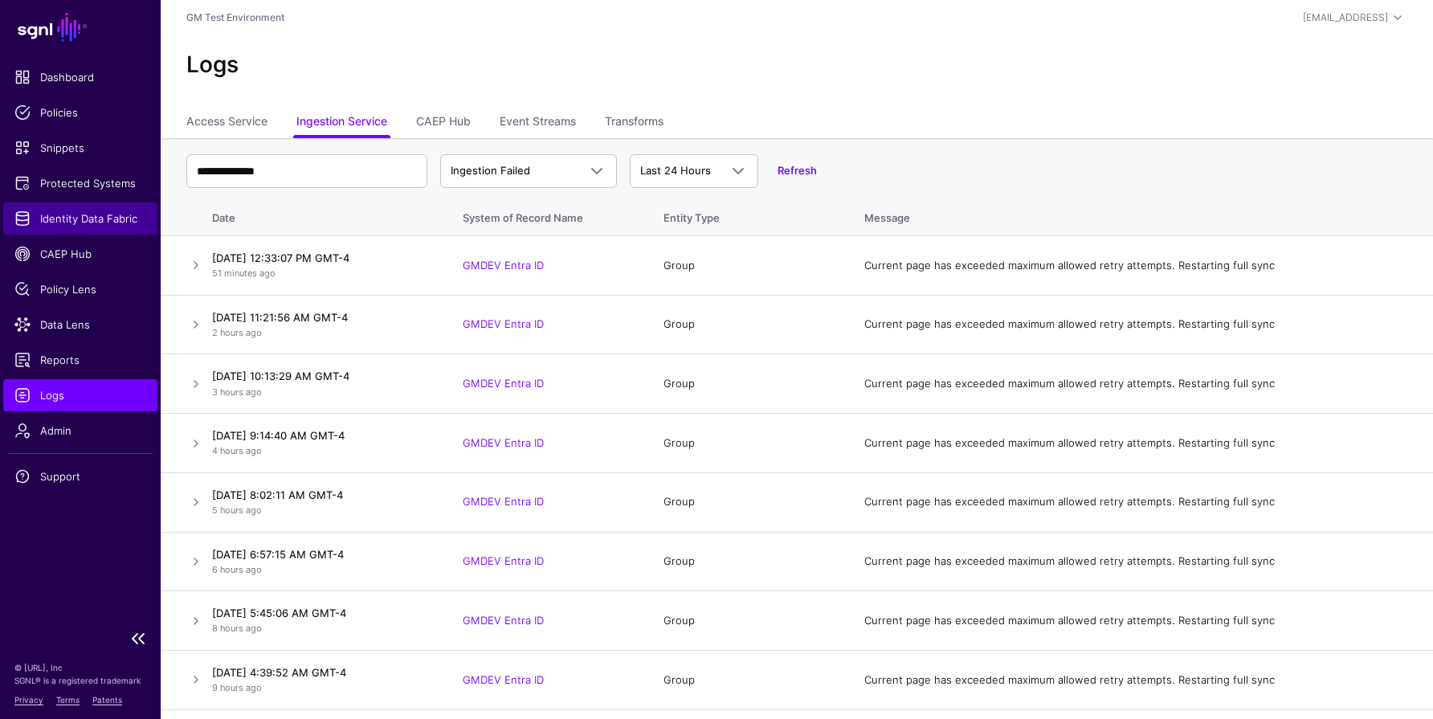
click at [79, 218] on span "Identity Data Fabric" at bounding box center [80, 218] width 132 height 16
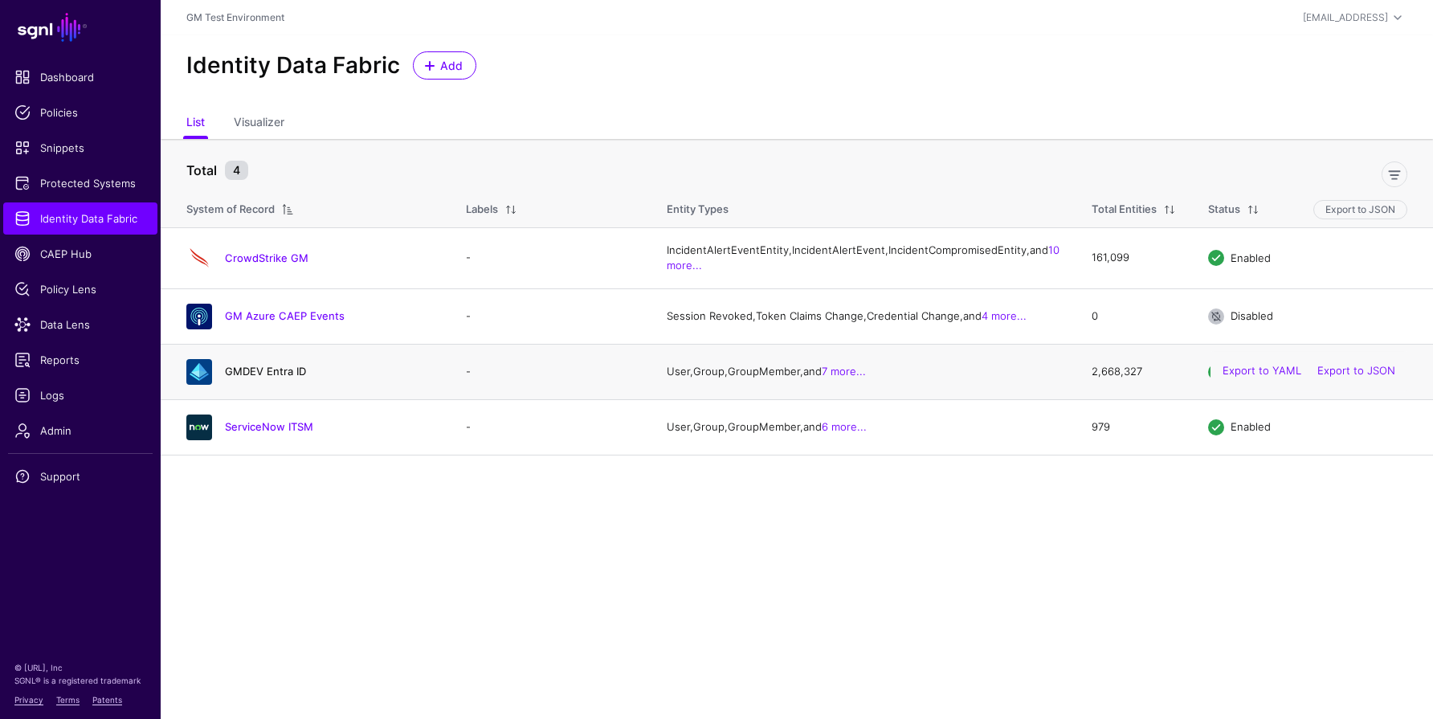
click at [276, 377] on link "GMDEV Entra ID" at bounding box center [265, 371] width 81 height 13
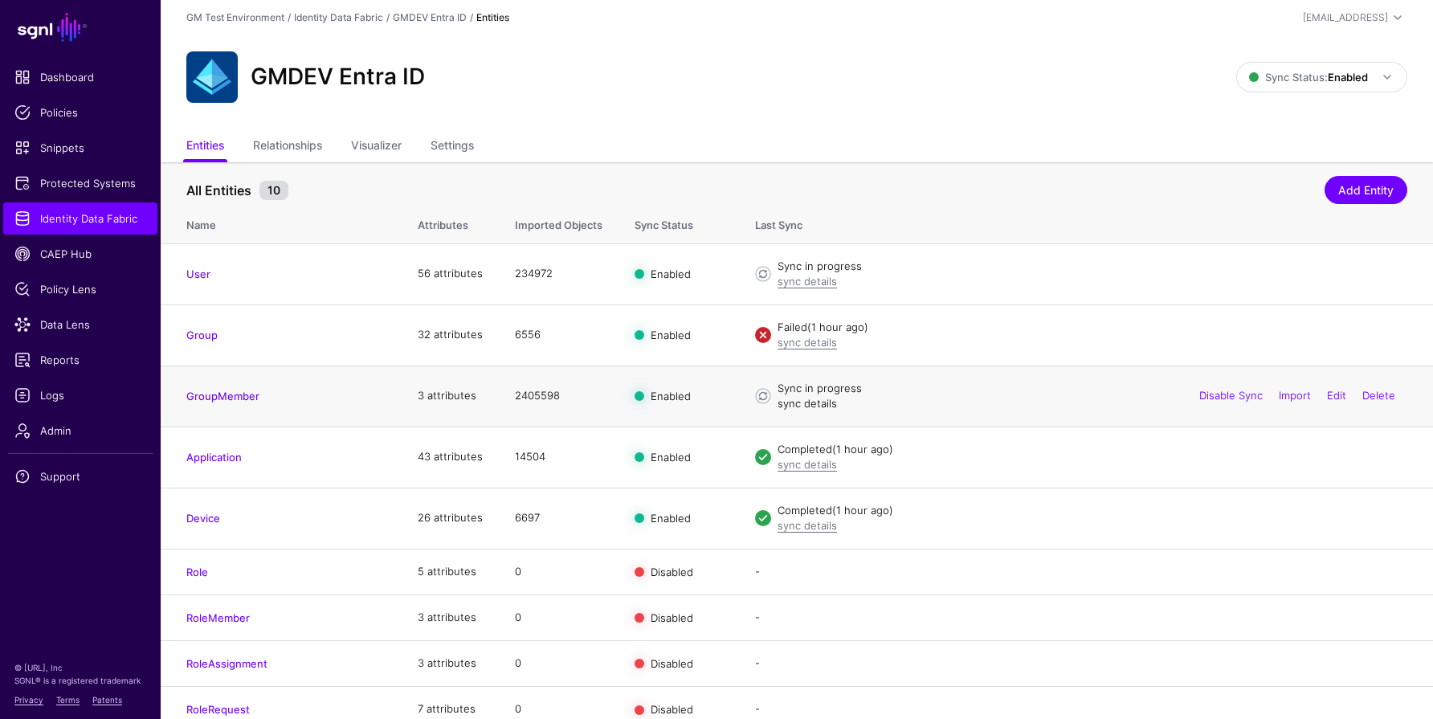
click at [798, 405] on link "sync details" at bounding box center [806, 403] width 59 height 13
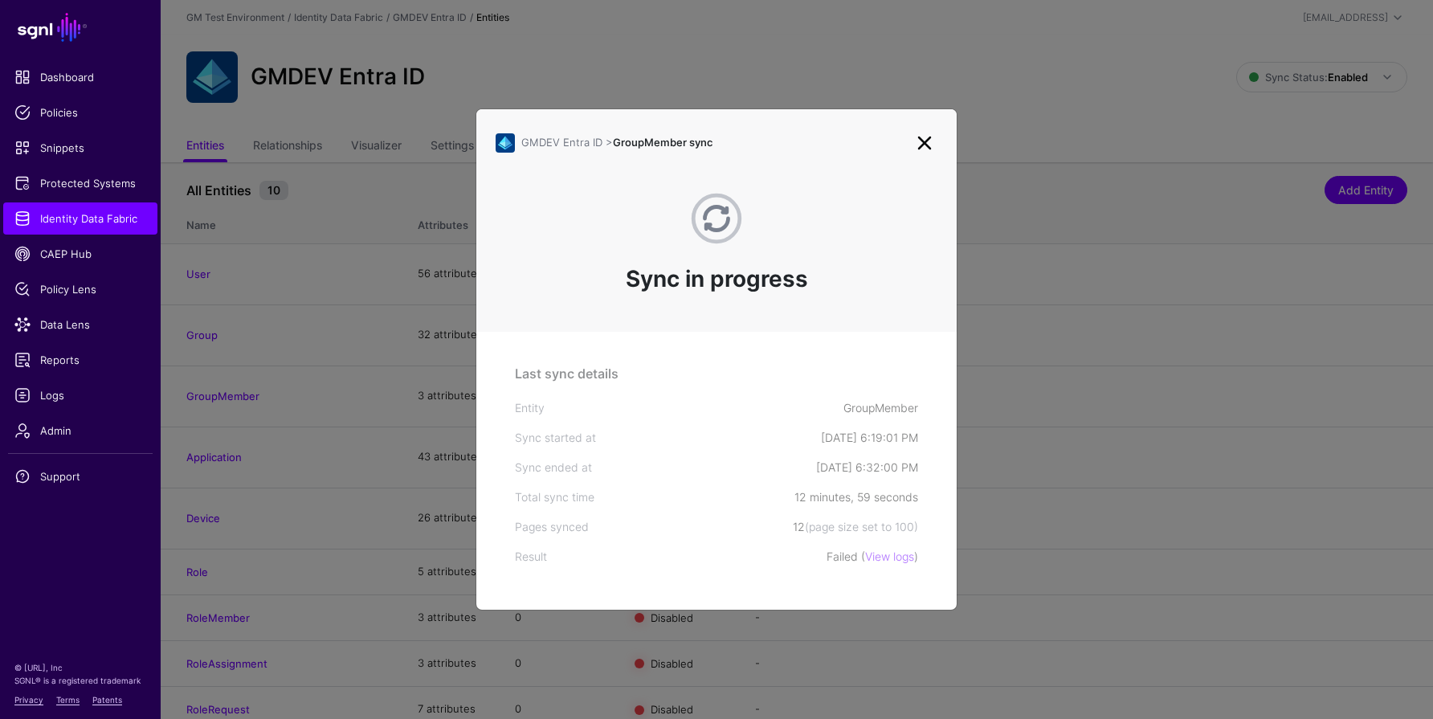
click at [925, 141] on link at bounding box center [925, 143] width 26 height 26
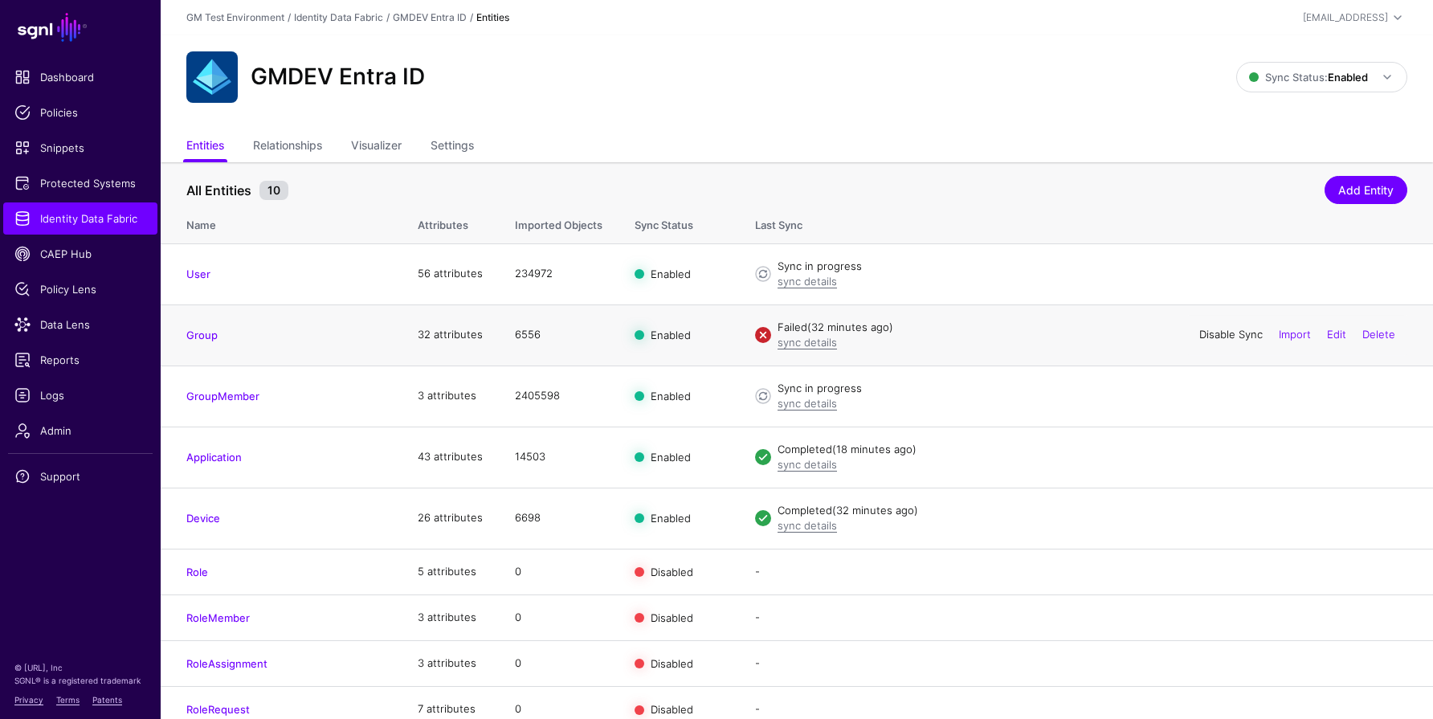
click at [1244, 332] on link "Disable Sync" at bounding box center [1230, 334] width 63 height 13
click at [1214, 332] on link "Enable Sync" at bounding box center [1231, 334] width 61 height 13
click at [800, 341] on link "sync details" at bounding box center [806, 342] width 59 height 13
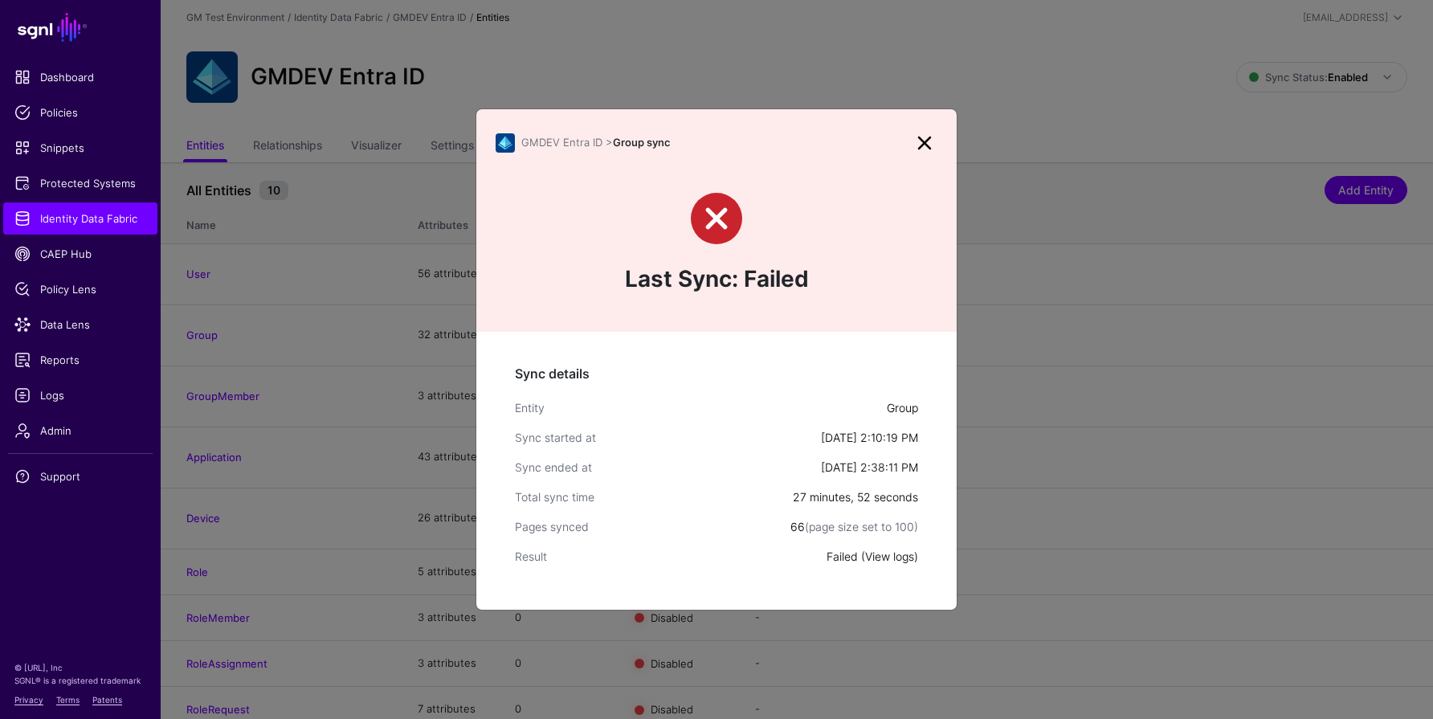
click at [896, 558] on link "View logs" at bounding box center [889, 556] width 49 height 14
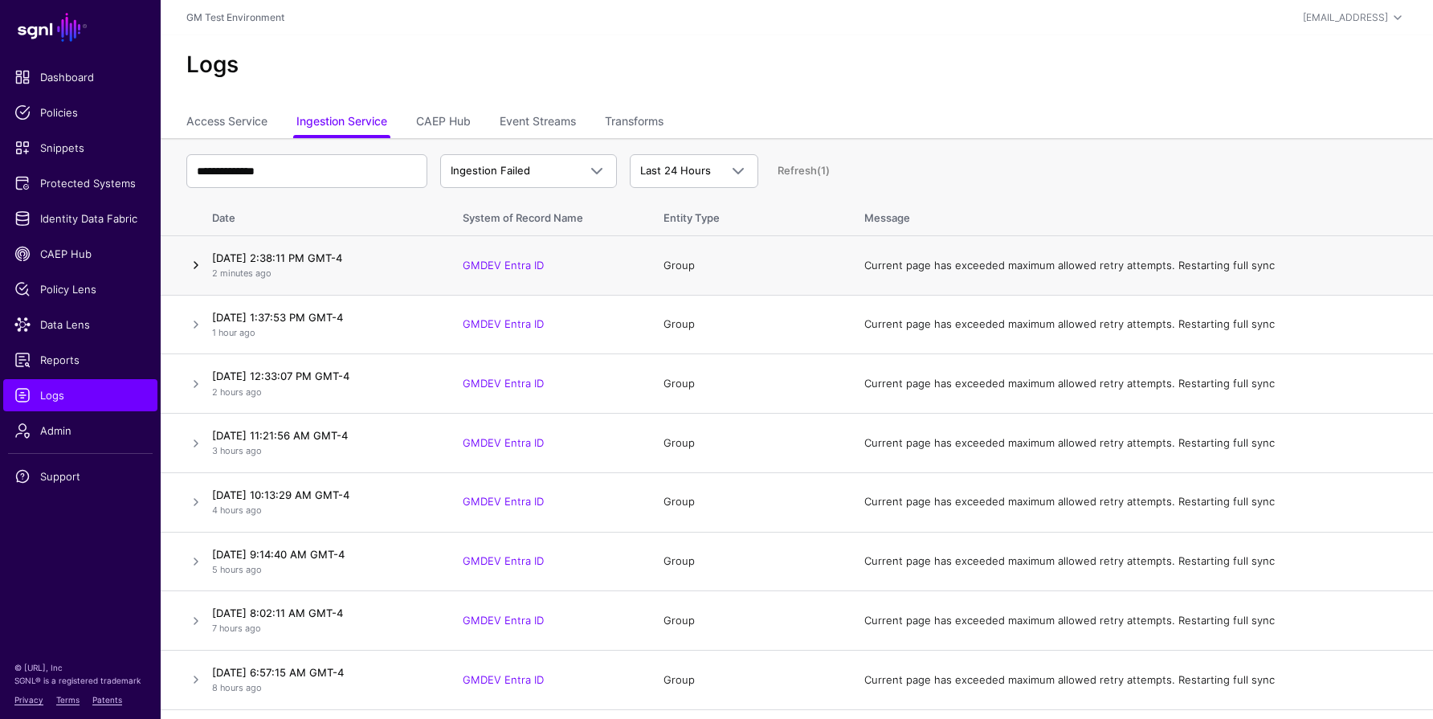
click at [194, 263] on link at bounding box center [195, 264] width 19 height 19
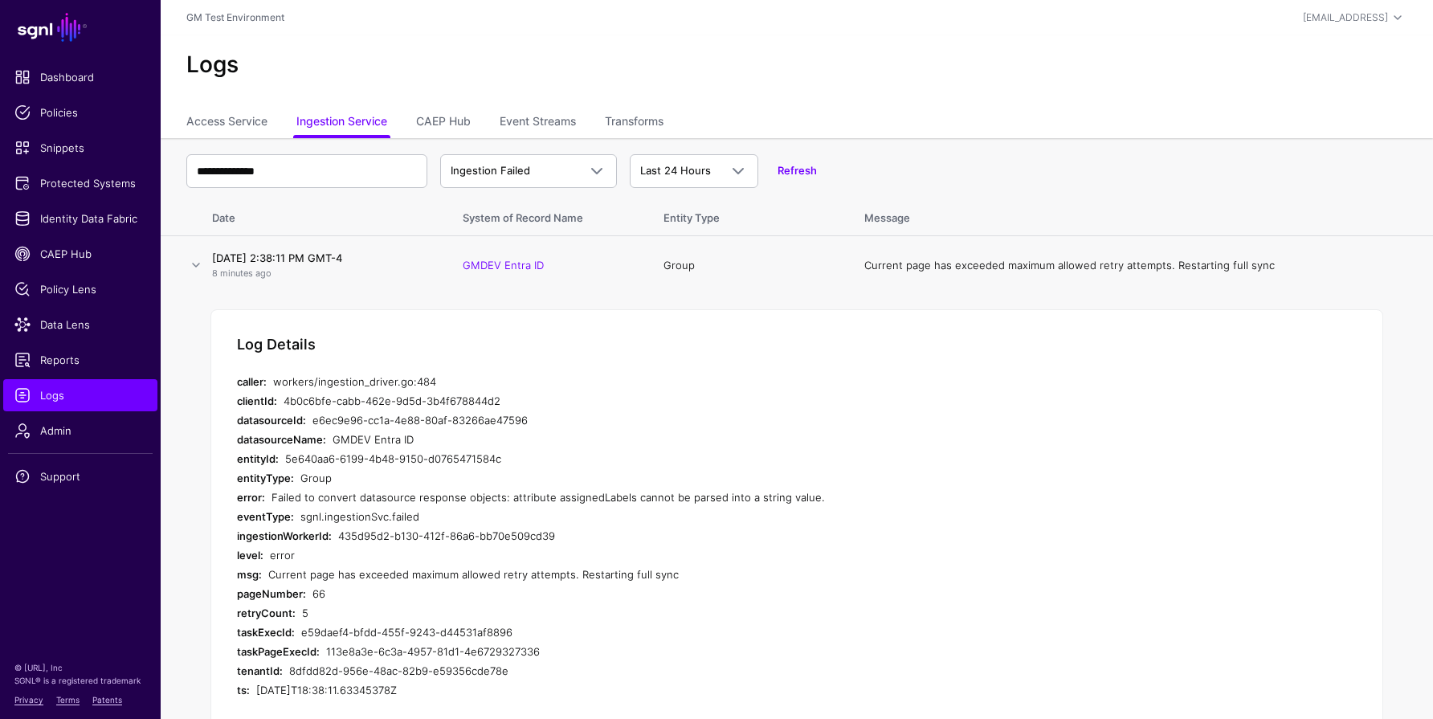
scroll to position [3, 0]
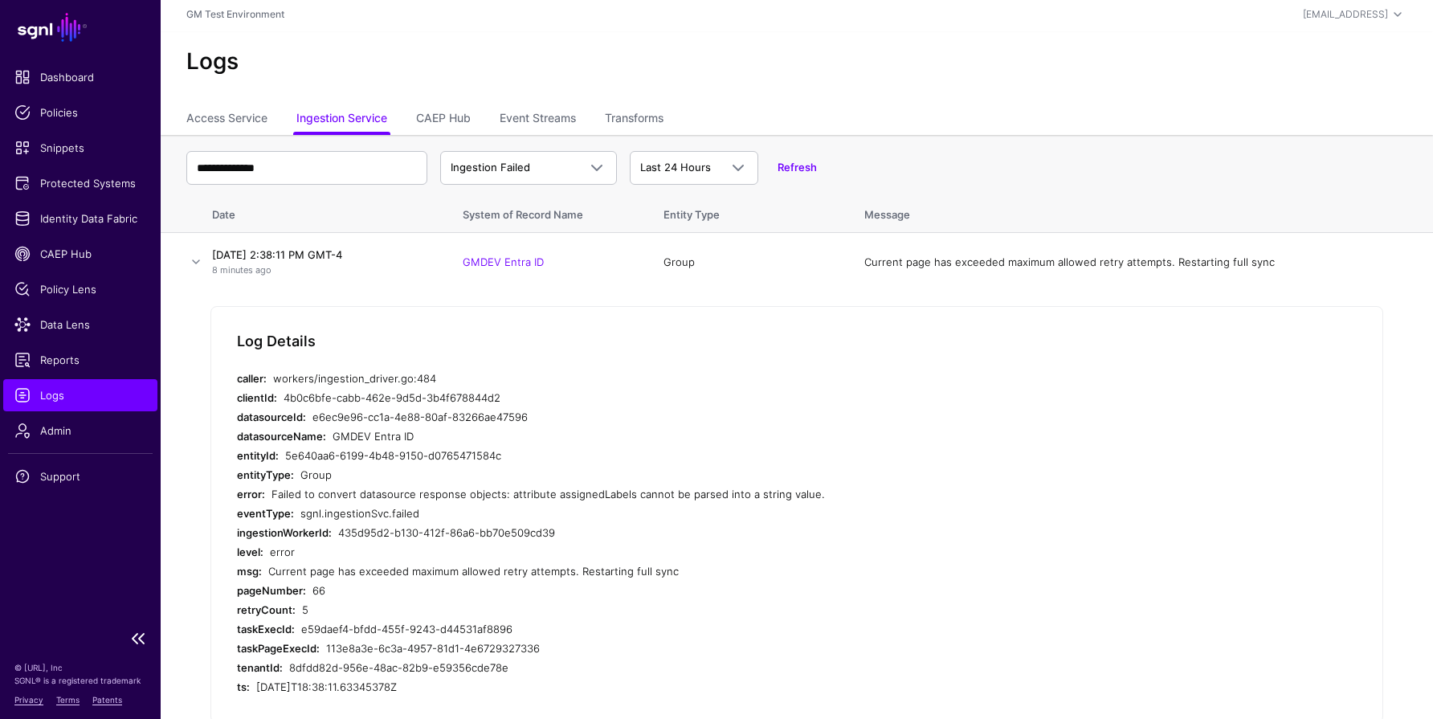
drag, startPoint x: 185, startPoint y: 700, endPoint x: 147, endPoint y: 633, distance: 77.3
click at [80, 218] on span "Identity Data Fabric" at bounding box center [80, 218] width 132 height 16
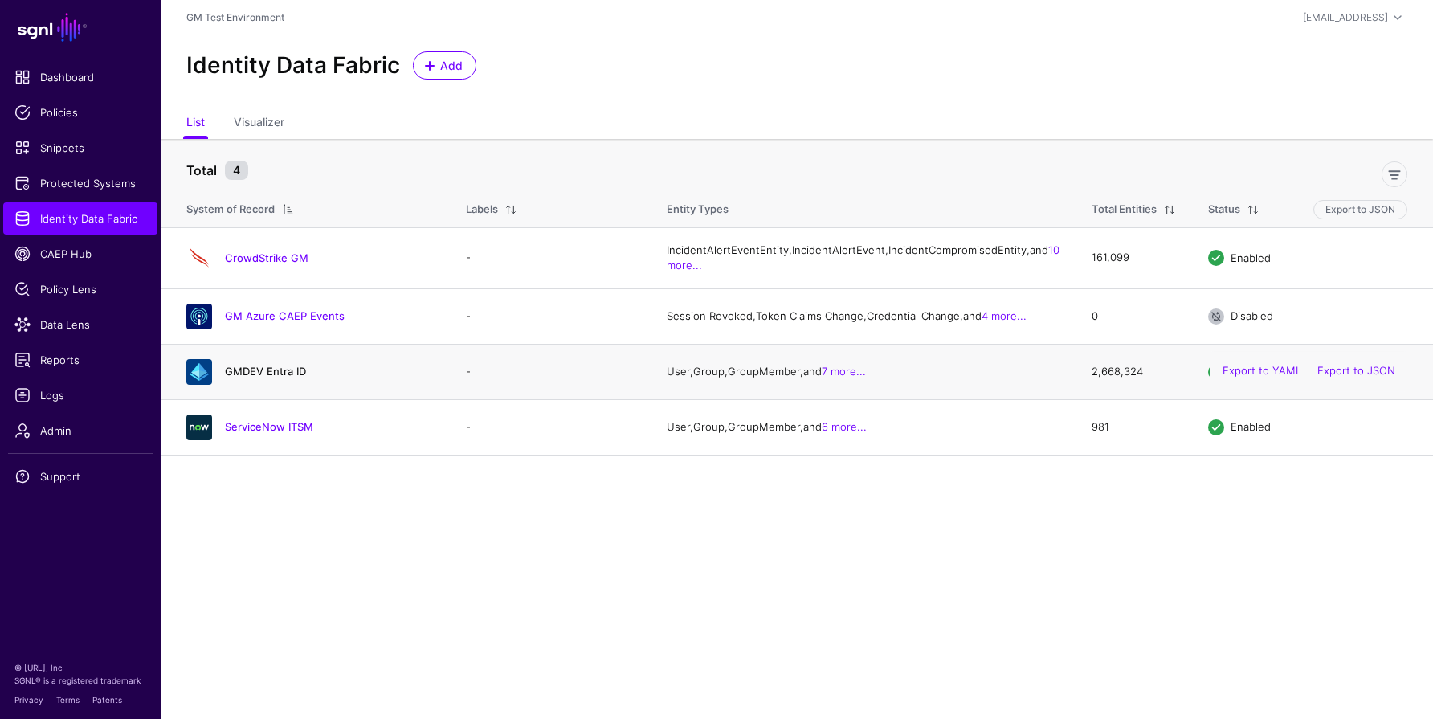
click at [271, 377] on link "GMDEV Entra ID" at bounding box center [265, 371] width 81 height 13
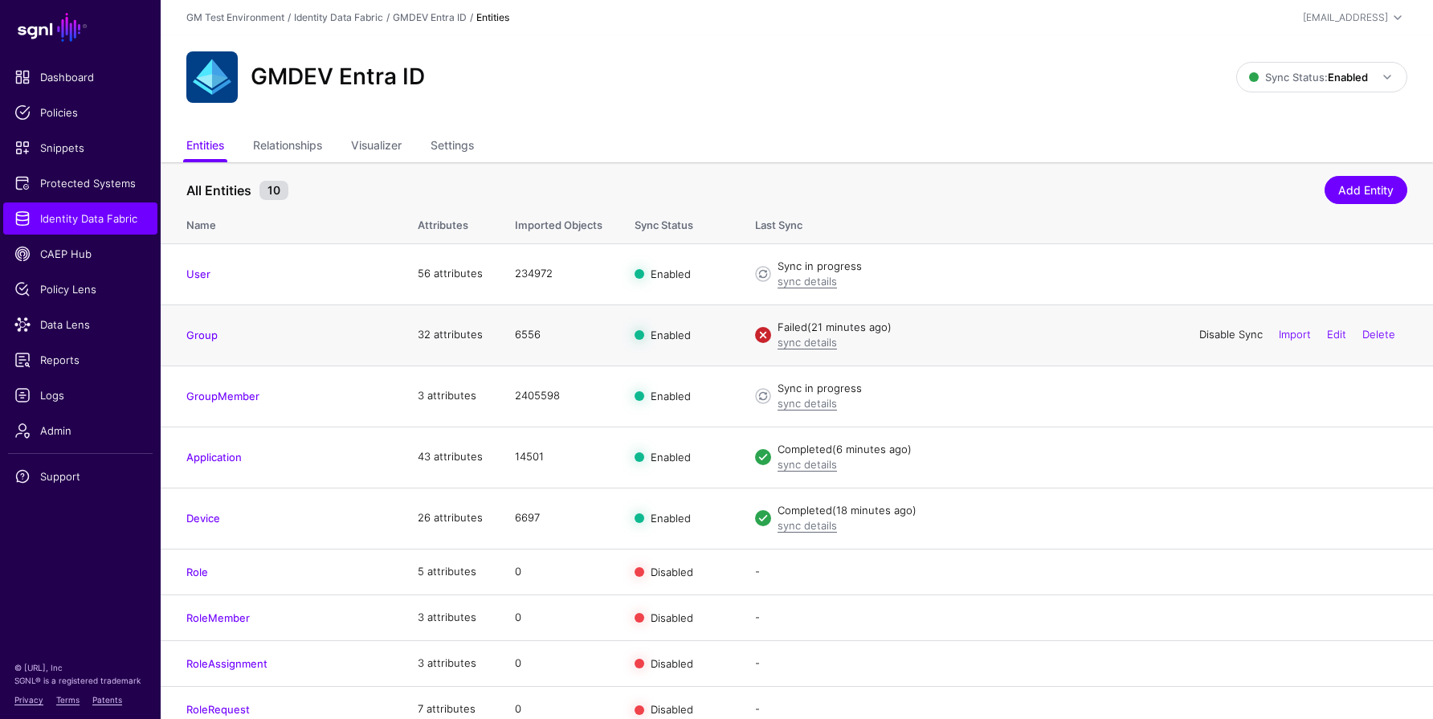
click at [1216, 337] on link "Disable Sync" at bounding box center [1230, 334] width 63 height 13
click at [1224, 335] on link "Enable Sync" at bounding box center [1231, 334] width 61 height 13
